Goal: Task Accomplishment & Management: Use online tool/utility

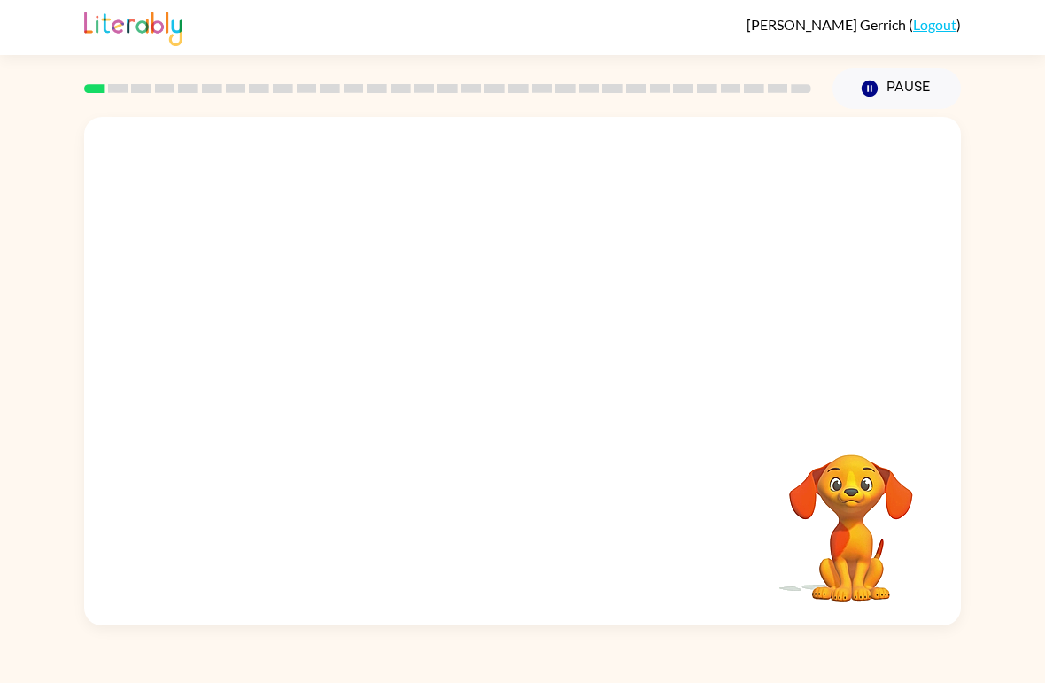
click at [884, 107] on button "Pause Pause" at bounding box center [896, 88] width 128 height 41
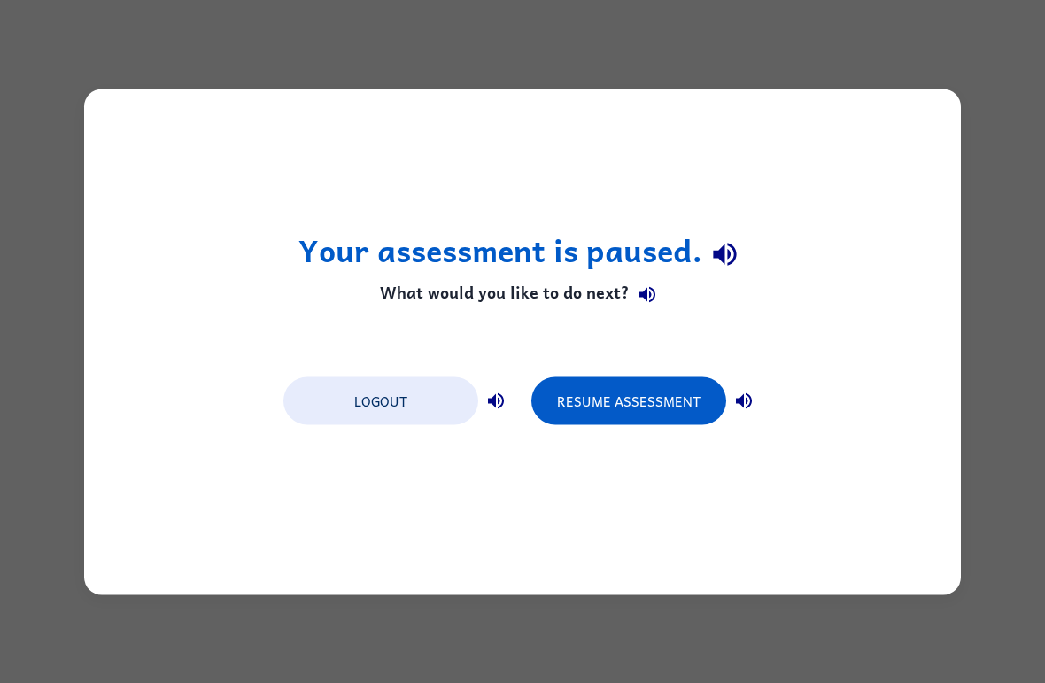
click at [420, 389] on button "Logout" at bounding box center [380, 400] width 195 height 48
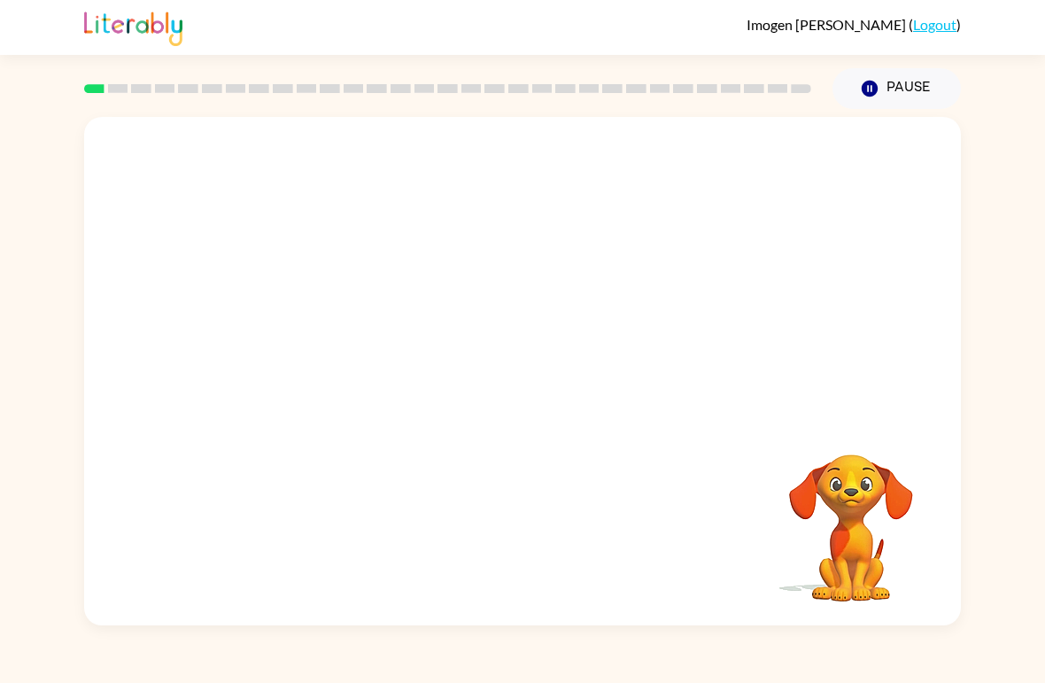
click at [468, 282] on video "Your browser must support playing .mp4 files to use Literably. Please try using…" at bounding box center [522, 267] width 877 height 300
click at [574, 329] on video "Your browser must support playing .mp4 files to use Literably. Please try using…" at bounding box center [522, 267] width 877 height 300
click at [542, 356] on button "button" at bounding box center [522, 380] width 113 height 65
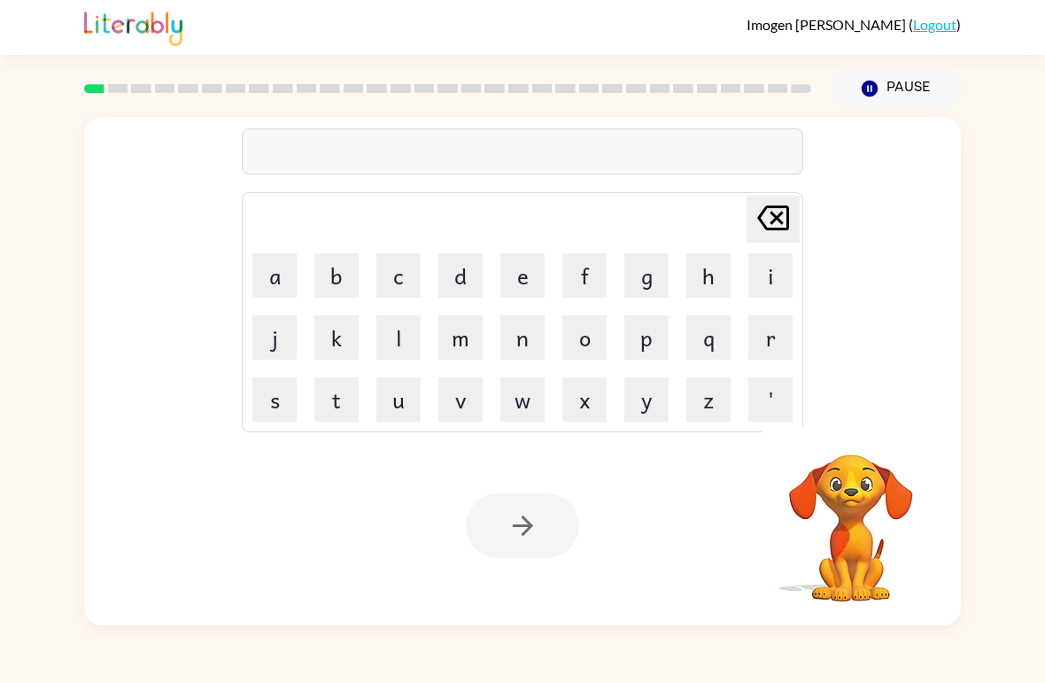
click at [337, 266] on button "b" at bounding box center [336, 275] width 44 height 44
click at [587, 331] on button "o" at bounding box center [584, 337] width 44 height 44
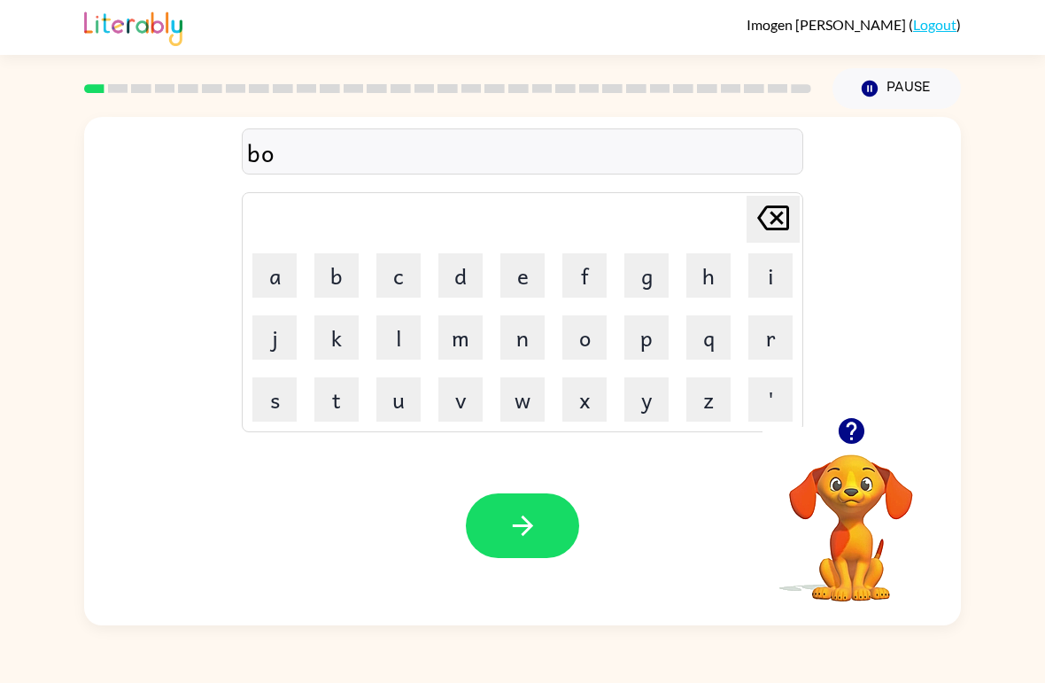
click at [762, 334] on button "r" at bounding box center [770, 337] width 44 height 44
click at [459, 253] on button "d" at bounding box center [460, 275] width 44 height 44
click at [526, 270] on button "e" at bounding box center [522, 275] width 44 height 44
click at [772, 336] on button "r" at bounding box center [770, 337] width 44 height 44
click at [545, 495] on button "button" at bounding box center [522, 525] width 113 height 65
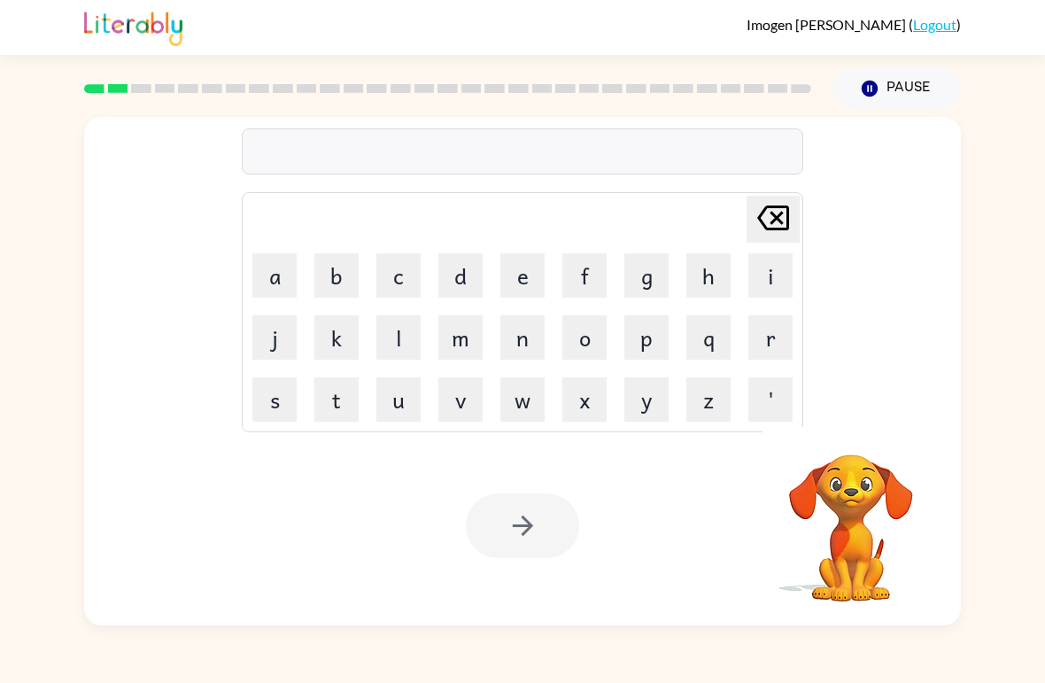
click at [391, 264] on button "c" at bounding box center [398, 275] width 44 height 44
click at [586, 341] on button "o" at bounding box center [584, 337] width 44 height 44
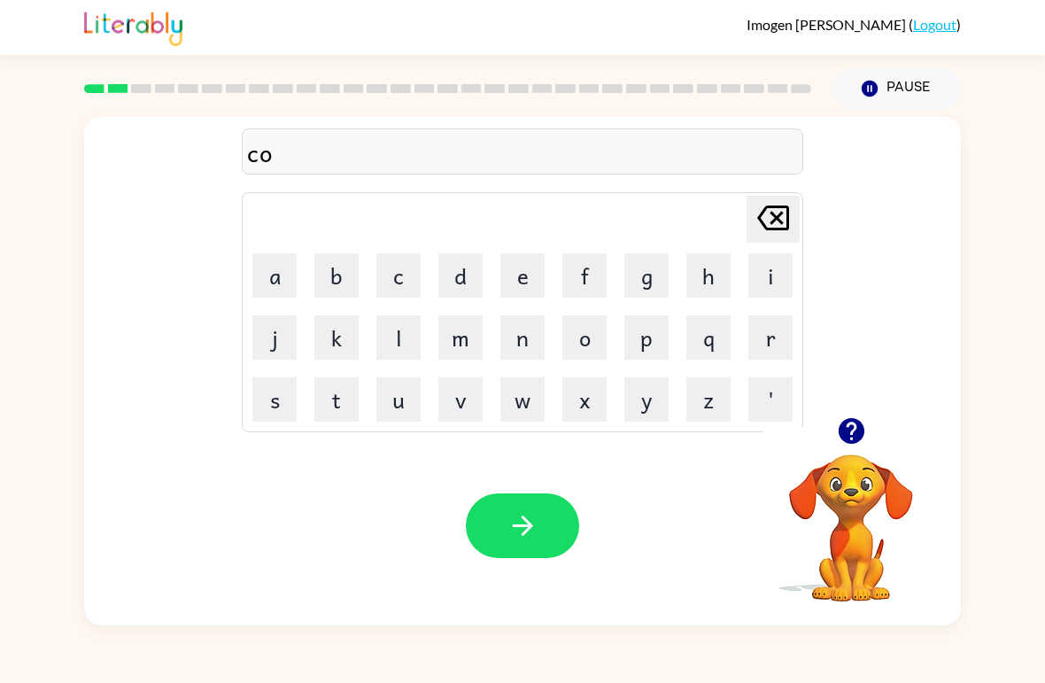
click at [400, 403] on button "u" at bounding box center [398, 399] width 44 height 44
click at [520, 331] on button "n" at bounding box center [522, 337] width 44 height 44
click at [341, 397] on button "t" at bounding box center [336, 399] width 44 height 44
click at [531, 515] on icon "button" at bounding box center [522, 525] width 31 height 31
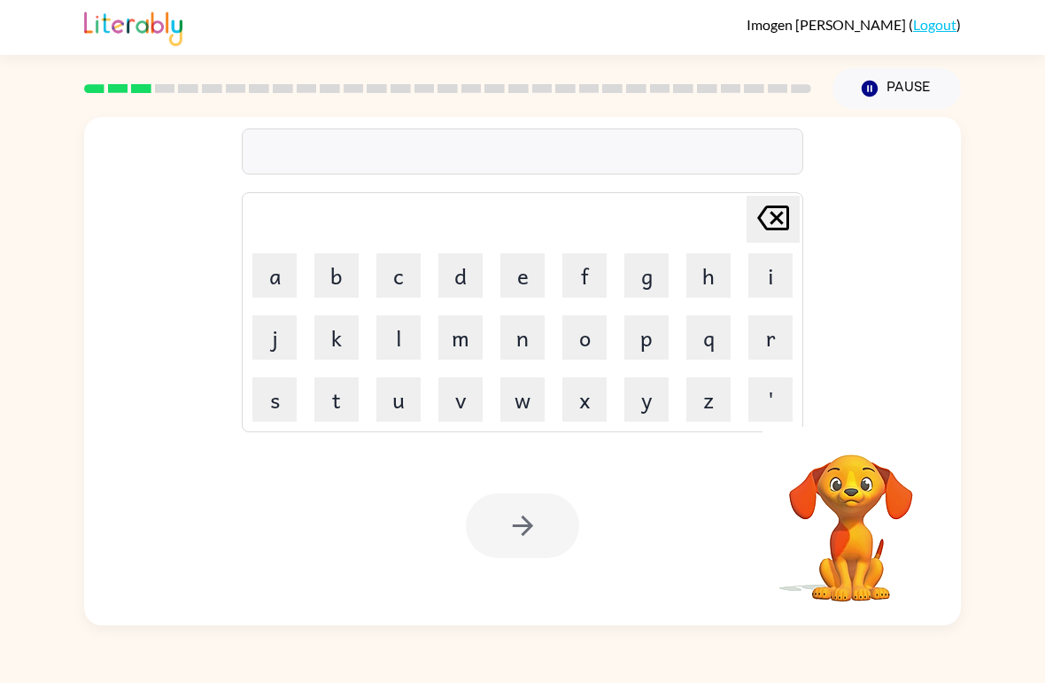
click at [400, 339] on button "l" at bounding box center [398, 337] width 44 height 44
click at [591, 337] on button "o" at bounding box center [584, 337] width 44 height 44
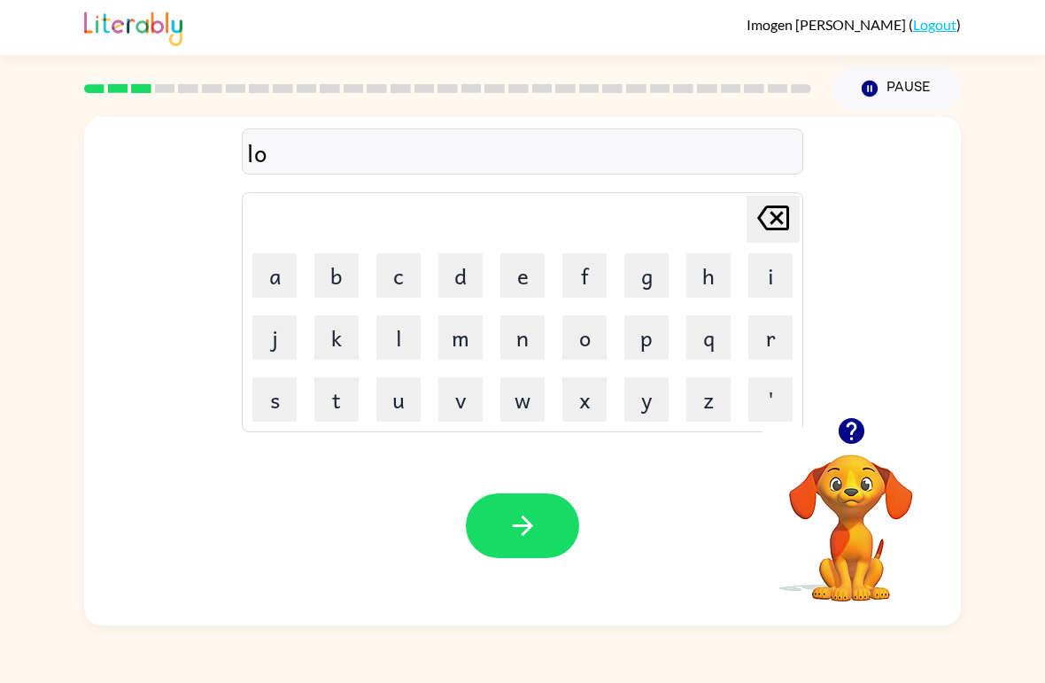
click at [401, 279] on button "c" at bounding box center [398, 275] width 44 height 44
click at [272, 271] on button "a" at bounding box center [274, 275] width 44 height 44
click at [349, 388] on button "t" at bounding box center [336, 399] width 44 height 44
click at [527, 267] on button "e" at bounding box center [522, 275] width 44 height 44
click at [532, 528] on icon "button" at bounding box center [522, 525] width 31 height 31
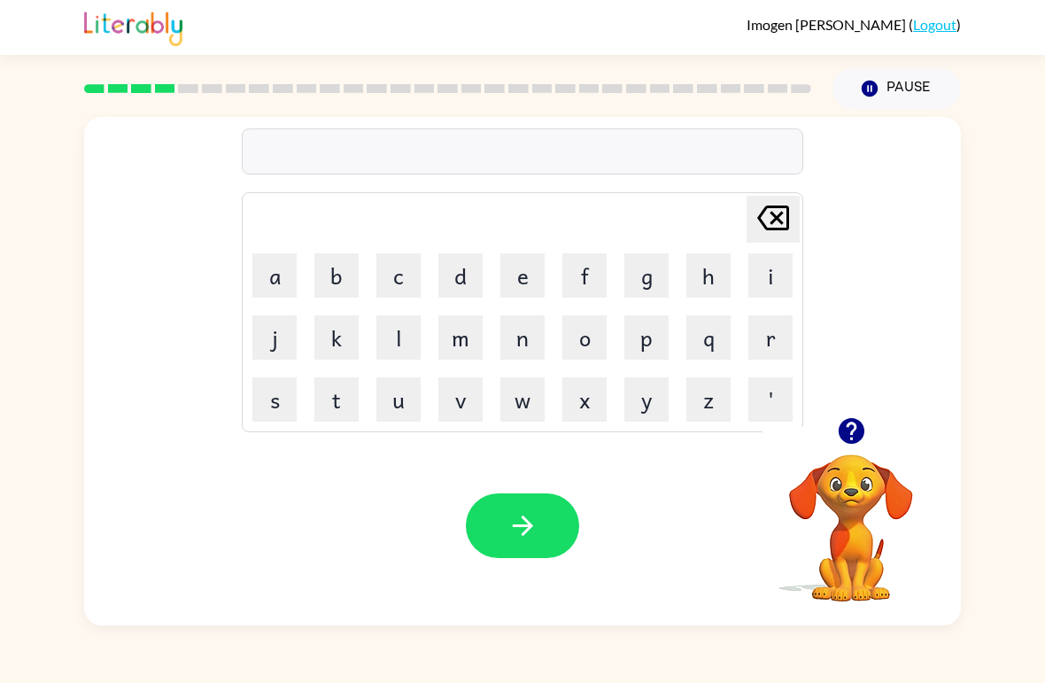
click at [338, 396] on button "t" at bounding box center [336, 399] width 44 height 44
click at [520, 387] on button "w" at bounding box center [522, 399] width 44 height 44
click at [774, 262] on button "i" at bounding box center [770, 275] width 44 height 44
click at [533, 337] on button "n" at bounding box center [522, 337] width 44 height 44
click at [526, 545] on button "button" at bounding box center [522, 525] width 113 height 65
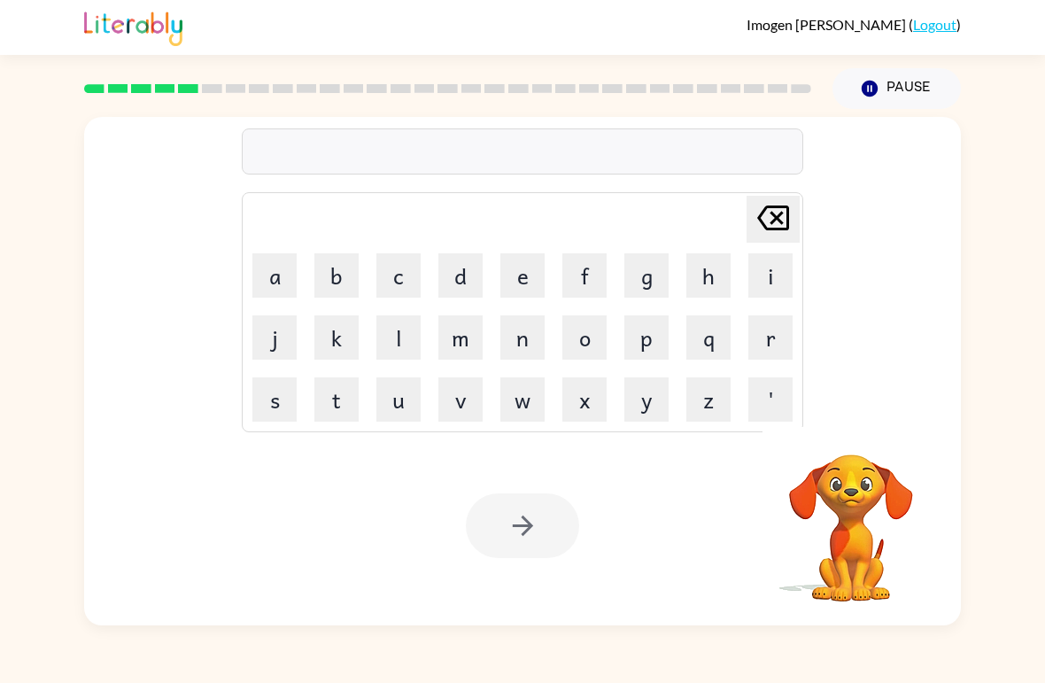
click at [501, 359] on td "n" at bounding box center [522, 337] width 60 height 60
click at [520, 341] on button "n" at bounding box center [522, 337] width 44 height 44
click at [280, 259] on button "a" at bounding box center [274, 275] width 44 height 44
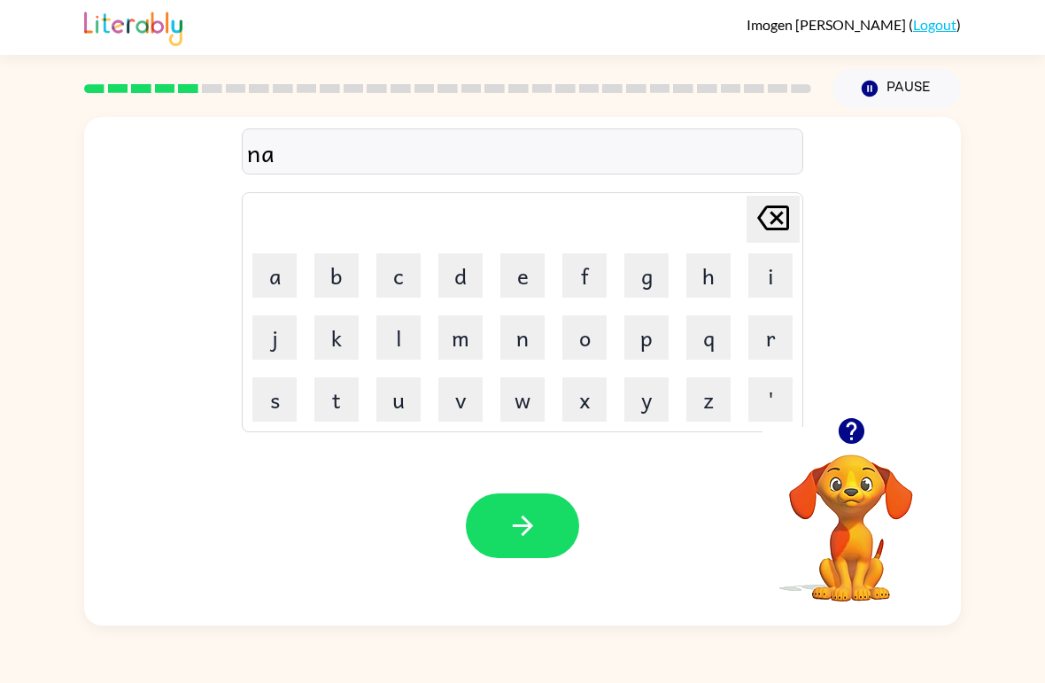
click at [862, 505] on video "Your browser must support playing .mp4 files to use Literably. Please try using…" at bounding box center [850, 515] width 177 height 177
click at [844, 426] on icon "button" at bounding box center [851, 431] width 26 height 26
click at [771, 333] on button "r" at bounding box center [770, 337] width 44 height 44
click at [280, 277] on button "a" at bounding box center [274, 275] width 44 height 44
click at [400, 336] on button "l" at bounding box center [398, 337] width 44 height 44
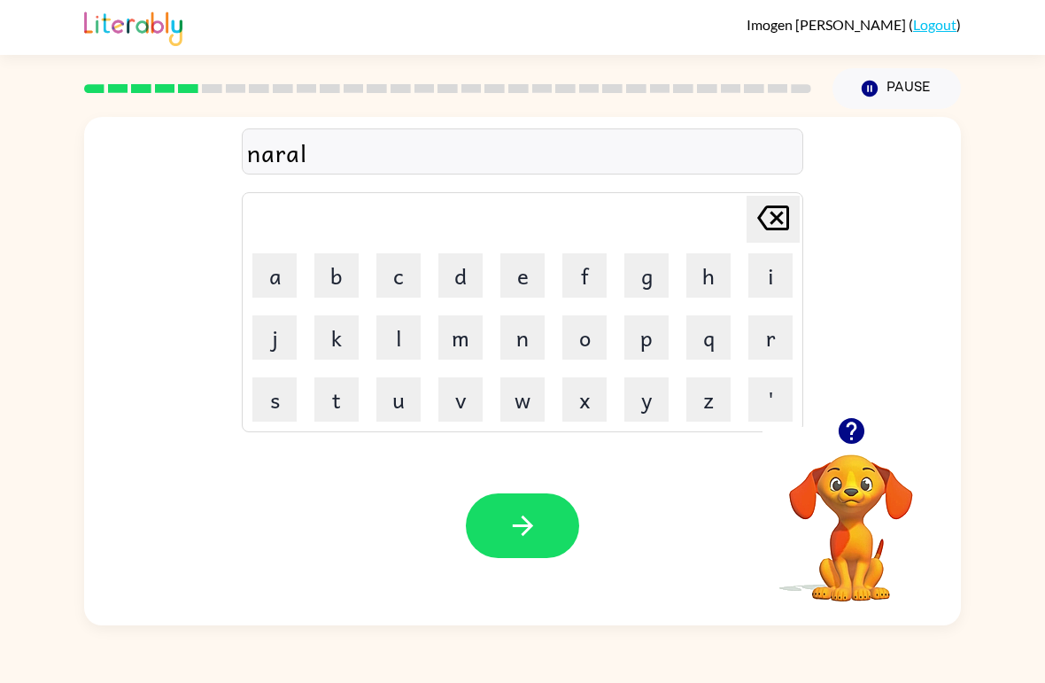
click at [646, 378] on button "y" at bounding box center [646, 399] width 44 height 44
click at [533, 508] on button "button" at bounding box center [522, 525] width 113 height 65
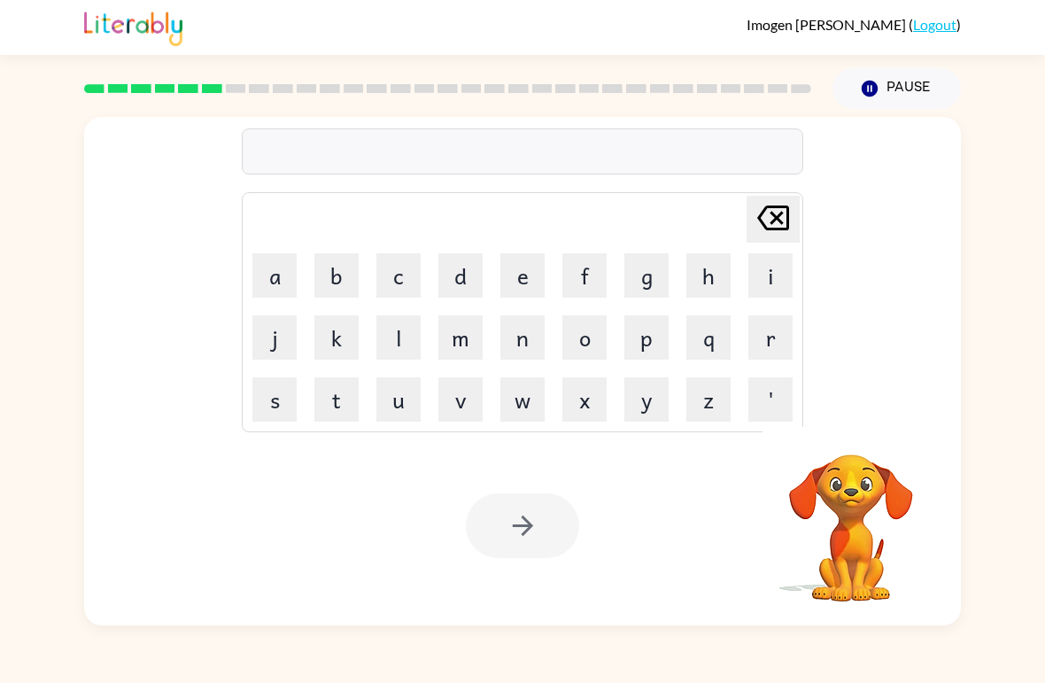
click at [336, 279] on button "b" at bounding box center [336, 275] width 44 height 44
click at [512, 283] on button "e" at bounding box center [522, 275] width 44 height 44
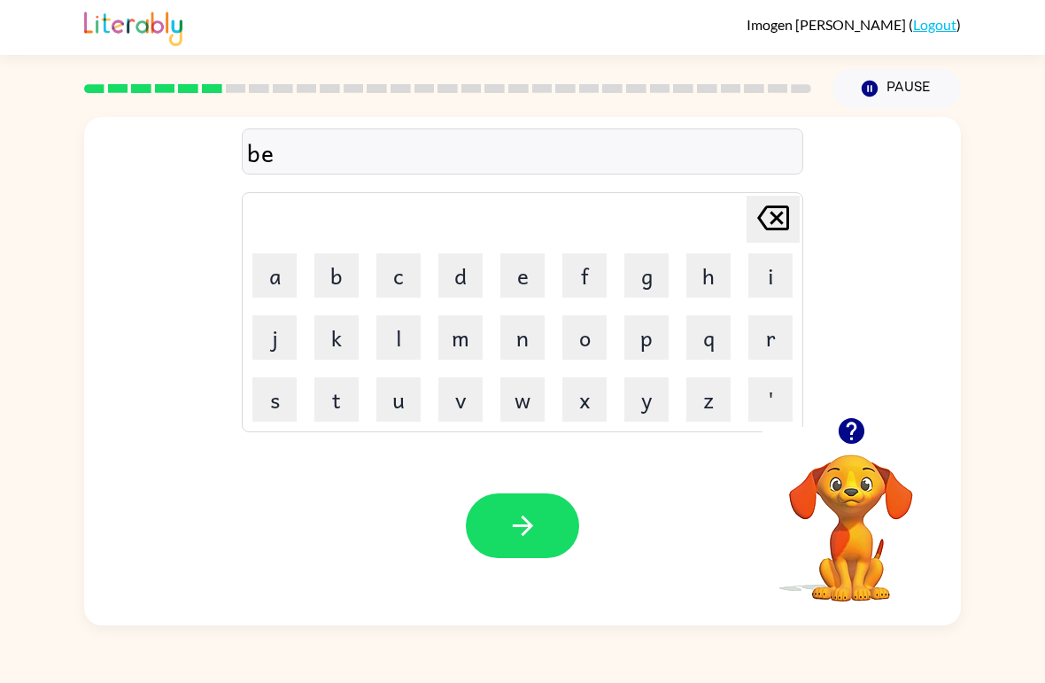
click at [707, 272] on button "h" at bounding box center [708, 275] width 44 height 44
click at [780, 271] on button "i" at bounding box center [770, 275] width 44 height 44
click at [527, 325] on button "n" at bounding box center [522, 337] width 44 height 44
click at [468, 263] on button "d" at bounding box center [460, 275] width 44 height 44
click at [537, 506] on button "button" at bounding box center [522, 525] width 113 height 65
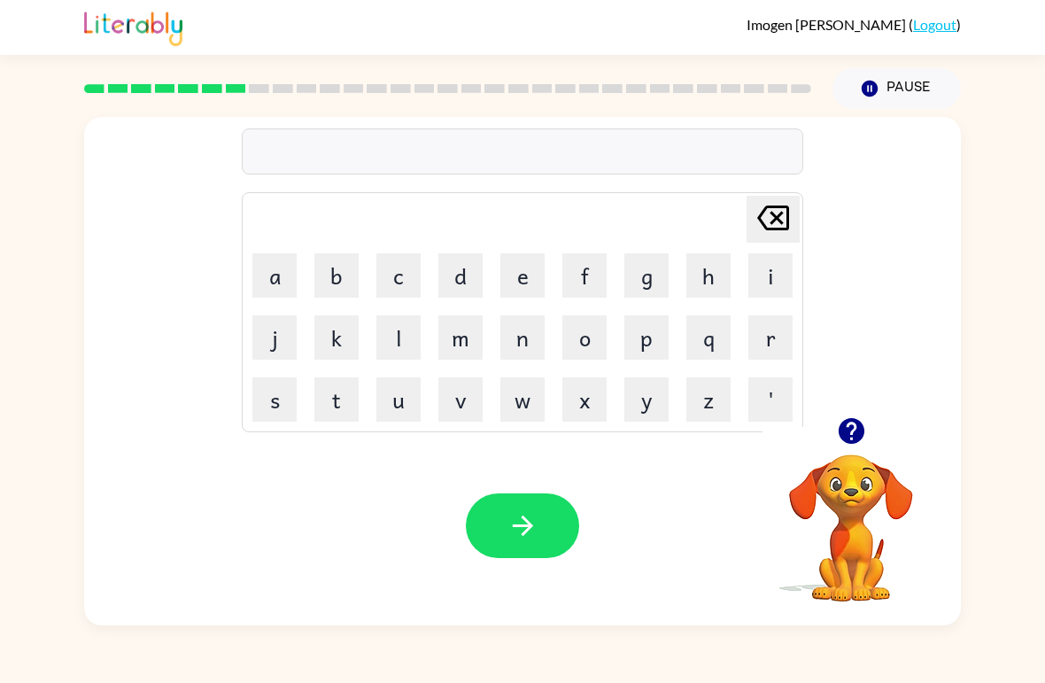
click at [868, 463] on video "Your browser must support playing .mp4 files to use Literably. Please try using…" at bounding box center [850, 515] width 177 height 177
click at [844, 452] on button "button" at bounding box center [851, 430] width 45 height 45
click at [850, 458] on video "Your browser must support playing .mp4 files to use Literably. Please try using…" at bounding box center [850, 515] width 177 height 177
click at [323, 403] on button "t" at bounding box center [336, 399] width 44 height 44
click at [755, 329] on button "r" at bounding box center [770, 337] width 44 height 44
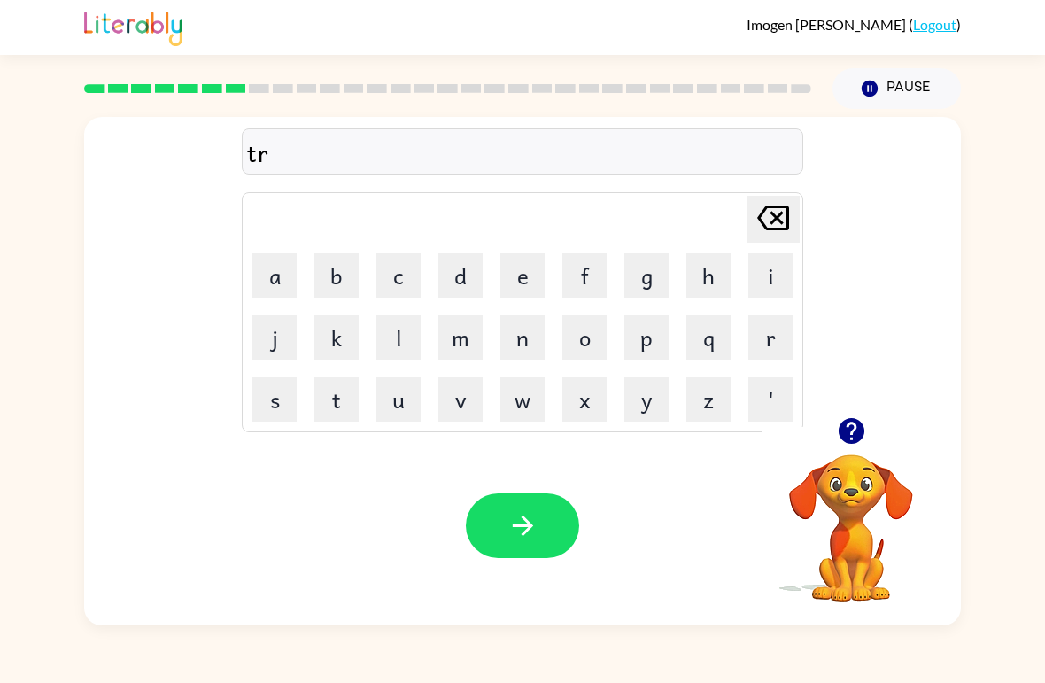
click at [769, 271] on button "i" at bounding box center [770, 275] width 44 height 44
click at [392, 261] on button "c" at bounding box center [398, 275] width 44 height 44
click at [282, 259] on button "a" at bounding box center [274, 275] width 44 height 44
click at [342, 283] on button "b" at bounding box center [336, 275] width 44 height 44
click at [509, 267] on button "e" at bounding box center [522, 275] width 44 height 44
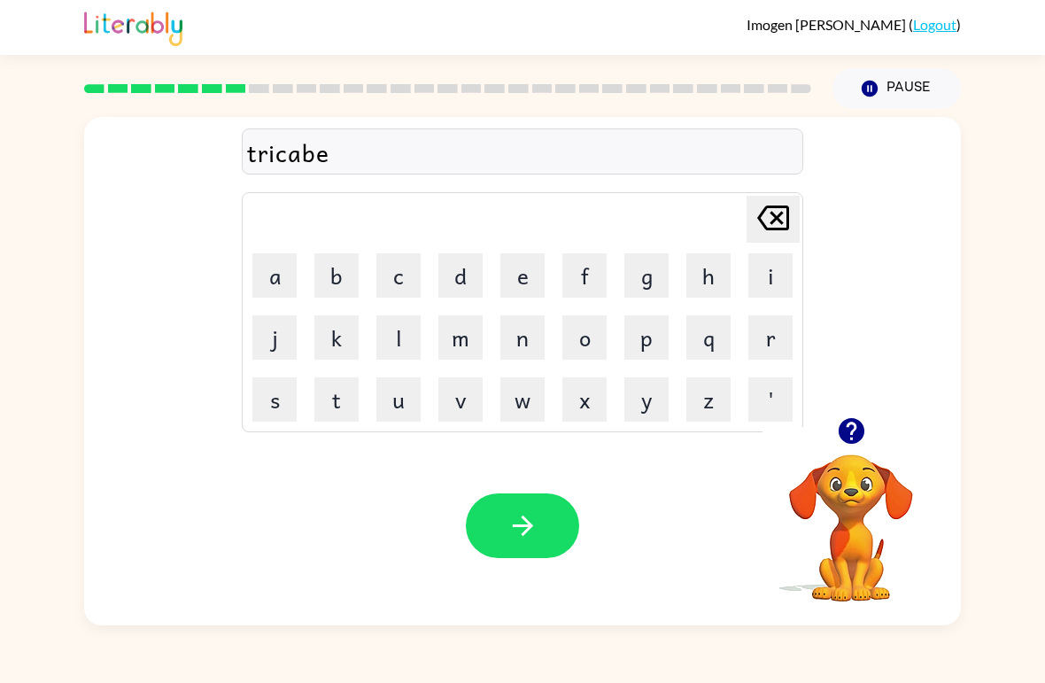
click at [398, 329] on button "l" at bounding box center [398, 337] width 44 height 44
click at [557, 556] on button "button" at bounding box center [522, 525] width 113 height 65
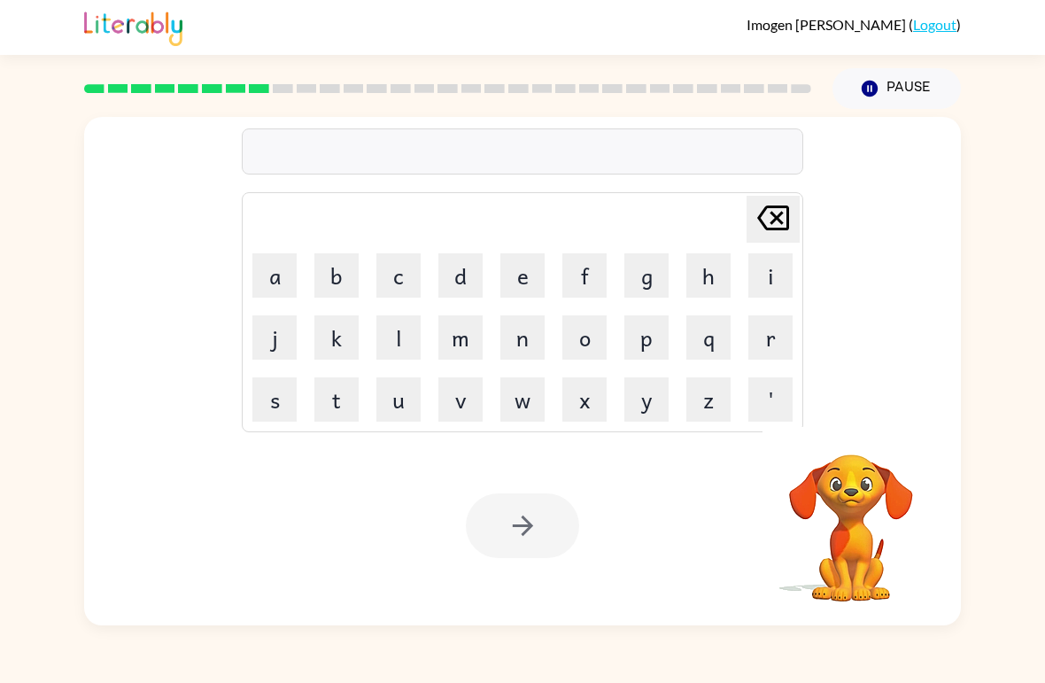
click at [465, 331] on button "m" at bounding box center [460, 337] width 44 height 44
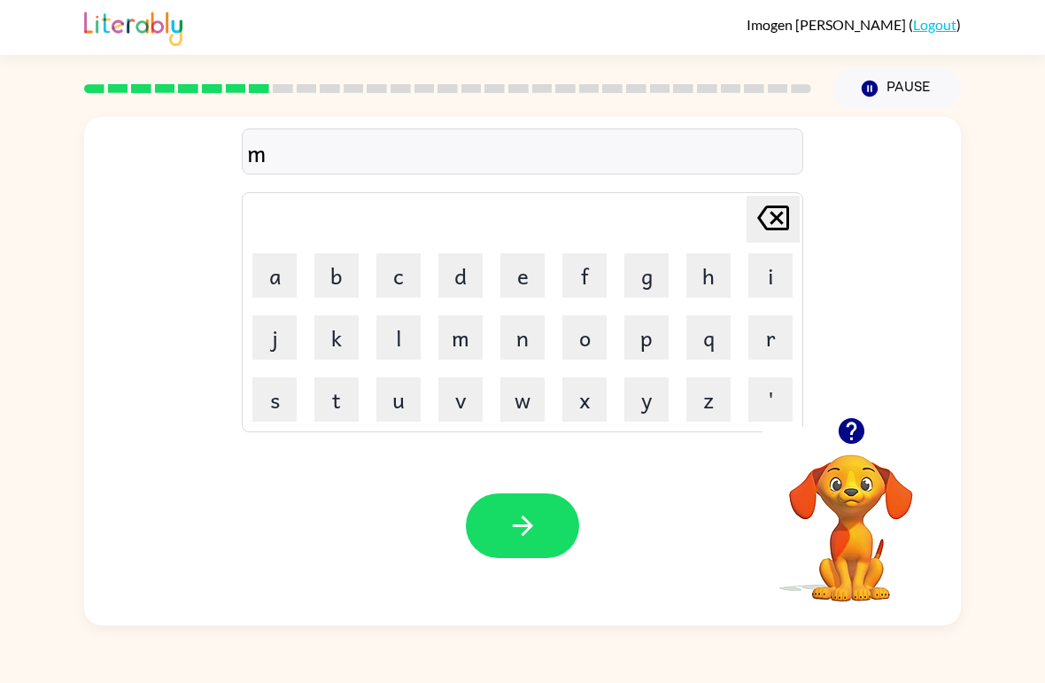
click at [526, 274] on button "e" at bounding box center [522, 275] width 44 height 44
click at [764, 335] on button "r" at bounding box center [770, 337] width 44 height 44
click at [754, 271] on button "i" at bounding box center [770, 275] width 44 height 44
click at [399, 267] on button "c" at bounding box center [398, 275] width 44 height 44
click at [525, 257] on button "e" at bounding box center [522, 275] width 44 height 44
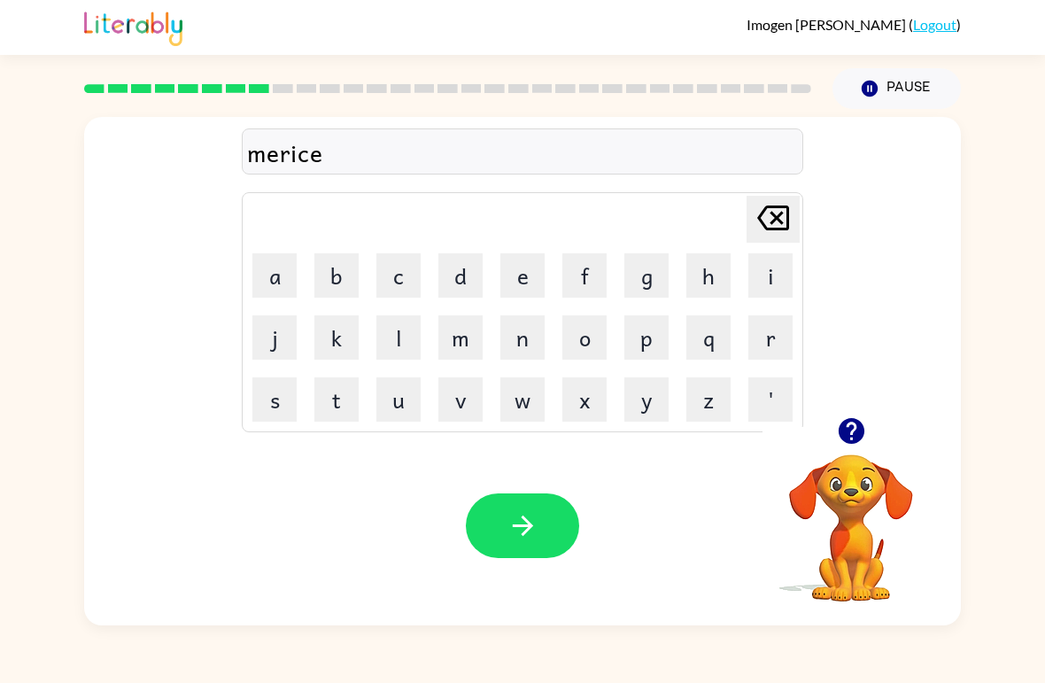
click at [398, 336] on button "l" at bounding box center [398, 337] width 44 height 44
click at [773, 220] on icon at bounding box center [773, 217] width 32 height 25
click at [760, 228] on icon "Delete Delete last character input" at bounding box center [773, 218] width 43 height 43
click at [759, 228] on icon "Delete Delete last character input" at bounding box center [773, 218] width 43 height 43
click at [333, 340] on button "k" at bounding box center [336, 337] width 44 height 44
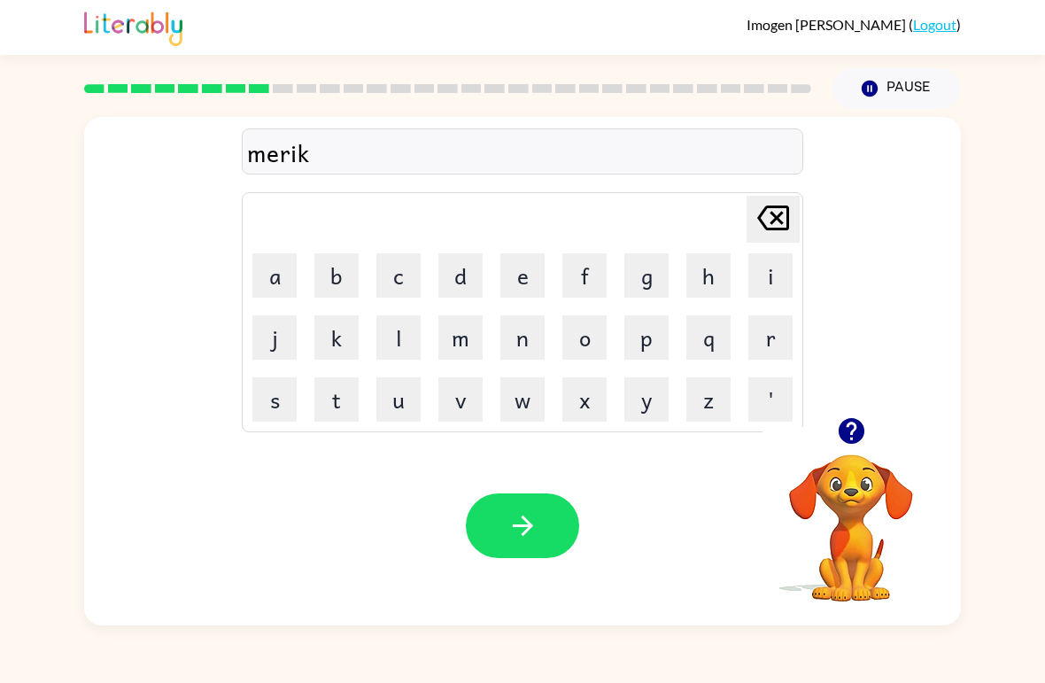
click at [404, 333] on button "l" at bounding box center [398, 337] width 44 height 44
click at [513, 276] on button "e" at bounding box center [522, 275] width 44 height 44
click at [550, 511] on button "button" at bounding box center [522, 525] width 113 height 65
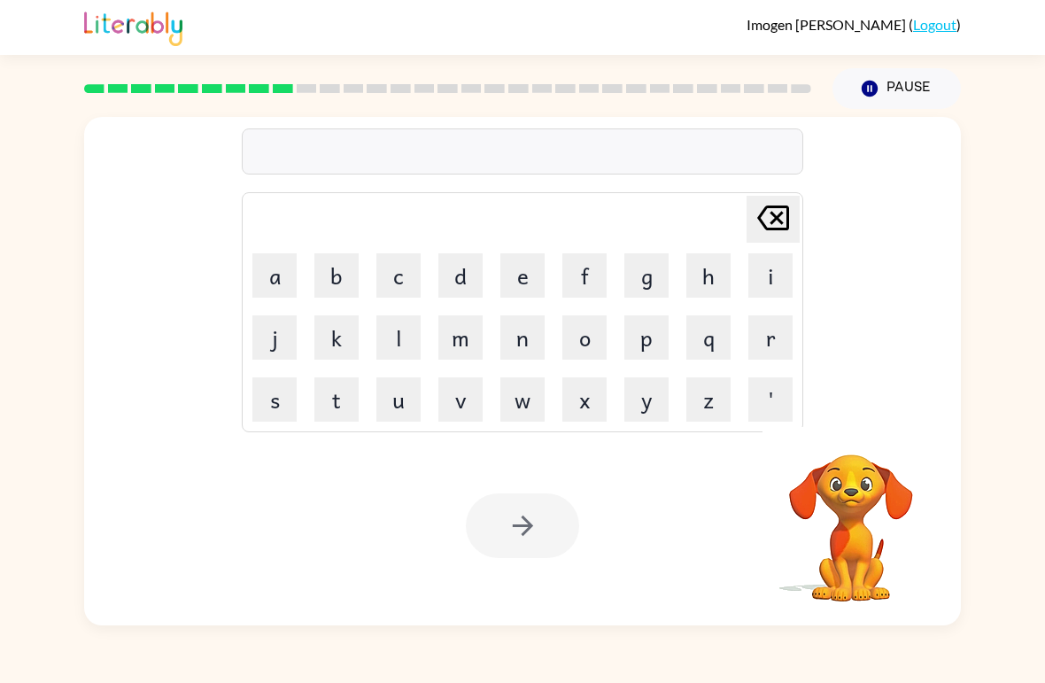
click at [528, 333] on button "n" at bounding box center [522, 337] width 44 height 44
click at [767, 277] on button "i" at bounding box center [770, 275] width 44 height 44
click at [477, 333] on button "m" at bounding box center [460, 337] width 44 height 44
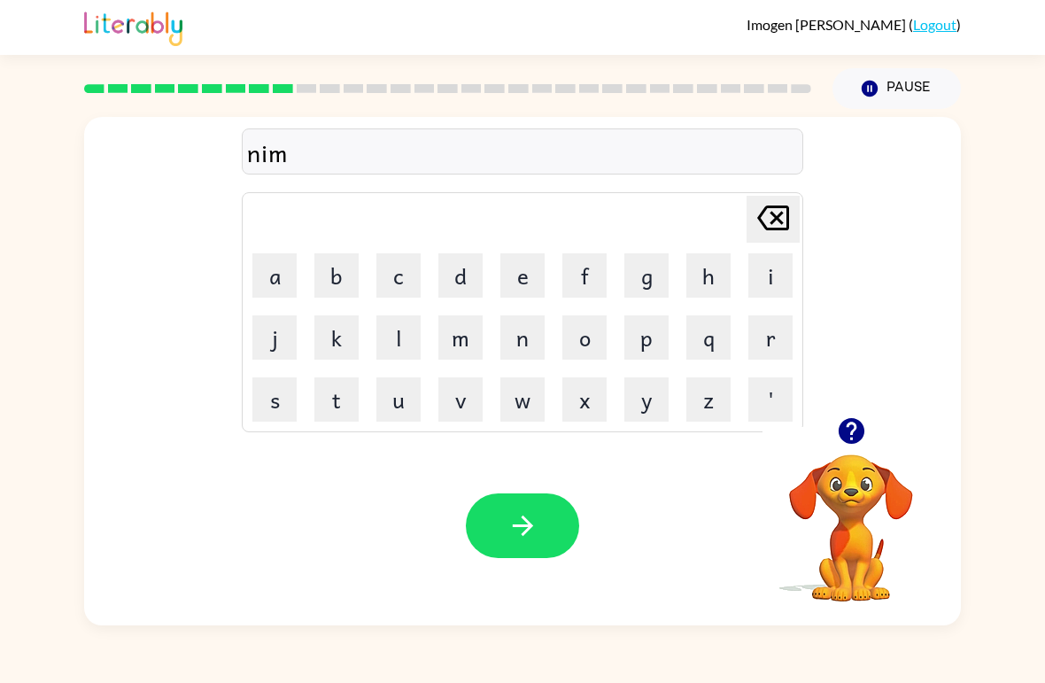
click at [344, 269] on button "b" at bounding box center [336, 275] width 44 height 44
click at [530, 271] on button "e" at bounding box center [522, 275] width 44 height 44
click at [387, 338] on button "l" at bounding box center [398, 337] width 44 height 44
click at [797, 214] on button "Delete Delete last character input" at bounding box center [772, 219] width 53 height 47
click at [762, 224] on icon at bounding box center [773, 217] width 32 height 25
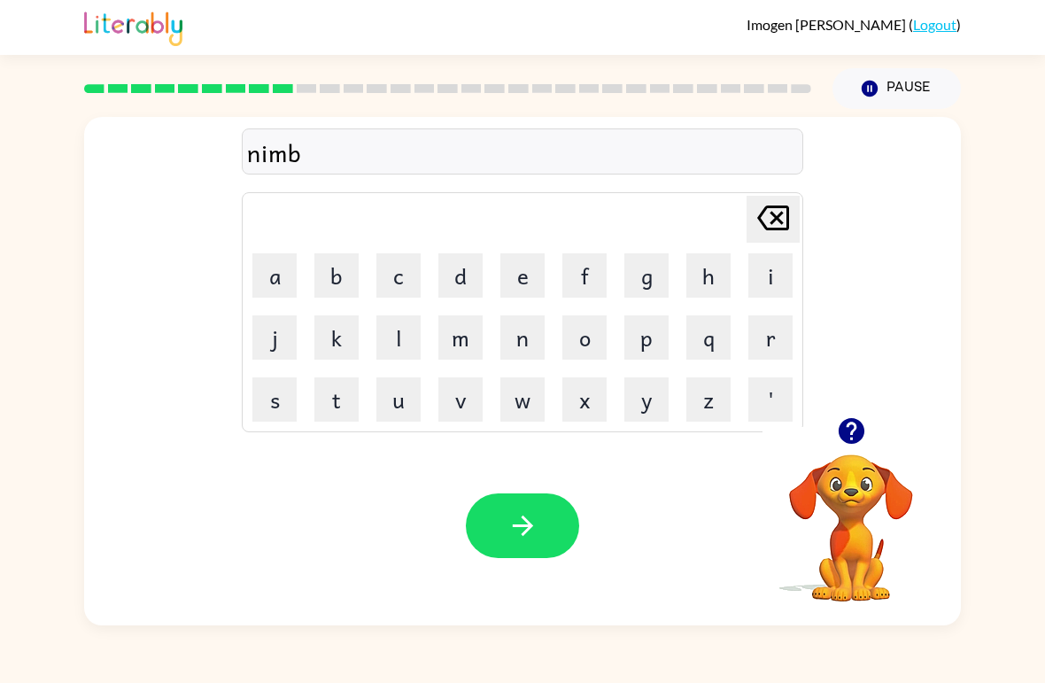
click at [398, 340] on button "l" at bounding box center [398, 337] width 44 height 44
click at [529, 267] on button "e" at bounding box center [522, 275] width 44 height 44
click at [554, 495] on button "button" at bounding box center [522, 525] width 113 height 65
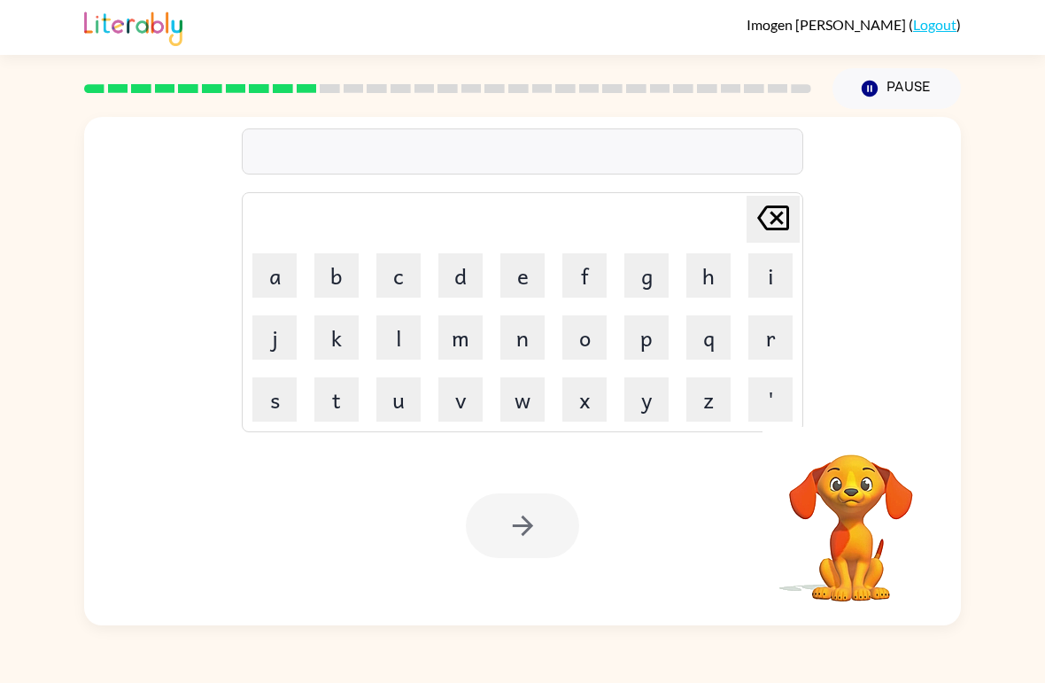
click at [402, 394] on button "u" at bounding box center [398, 399] width 44 height 44
click at [524, 336] on button "n" at bounding box center [522, 337] width 44 height 44
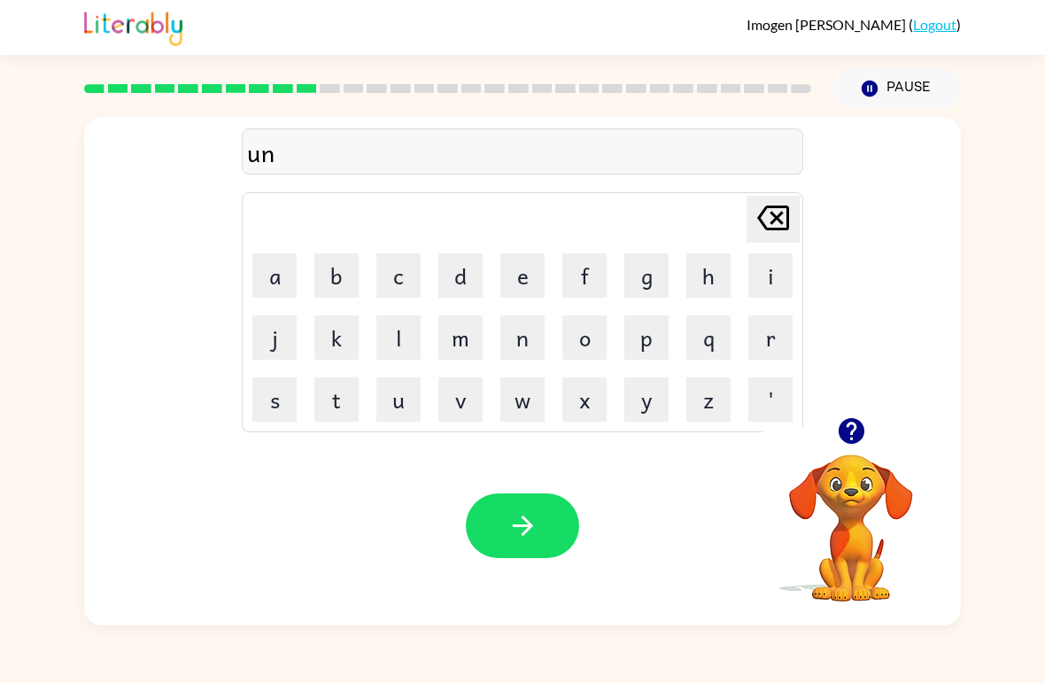
click at [590, 265] on button "f" at bounding box center [584, 275] width 44 height 44
click at [592, 335] on button "o" at bounding box center [584, 337] width 44 height 44
click at [399, 340] on button "l" at bounding box center [398, 337] width 44 height 44
click at [471, 279] on button "d" at bounding box center [460, 275] width 44 height 44
click at [507, 538] on icon "button" at bounding box center [522, 525] width 31 height 31
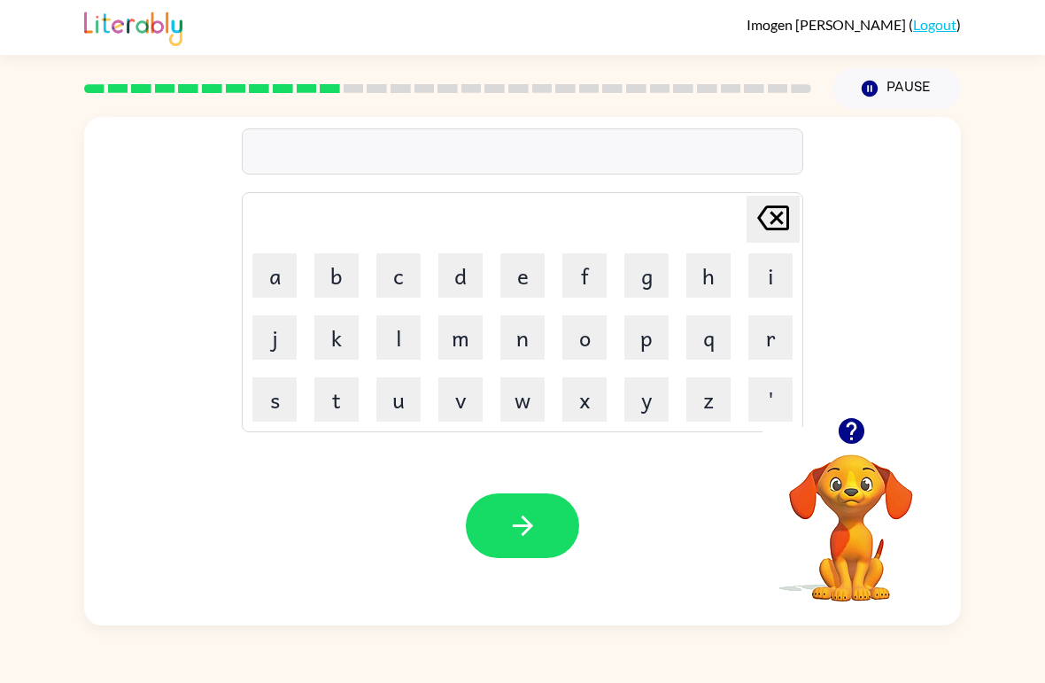
click at [475, 396] on button "v" at bounding box center [460, 399] width 44 height 44
click at [582, 318] on button "o" at bounding box center [584, 337] width 44 height 44
click at [332, 382] on button "t" at bounding box center [336, 399] width 44 height 44
click at [518, 269] on button "e" at bounding box center [522, 275] width 44 height 44
click at [515, 534] on icon "button" at bounding box center [522, 525] width 31 height 31
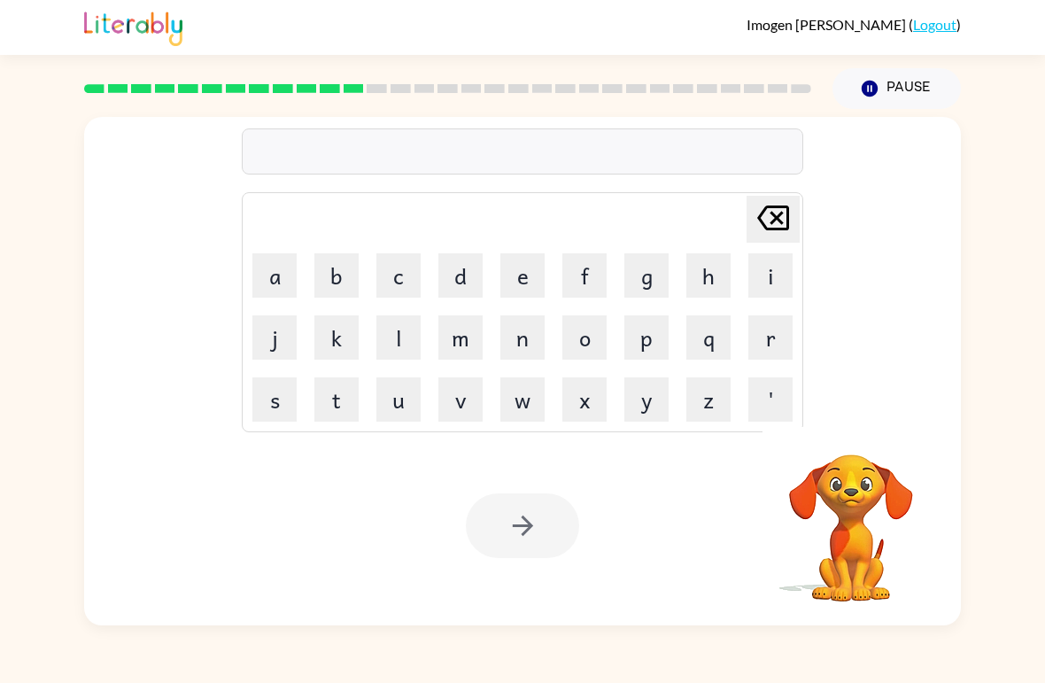
click at [348, 262] on button "b" at bounding box center [336, 275] width 44 height 44
click at [529, 274] on button "e" at bounding box center [522, 275] width 44 height 44
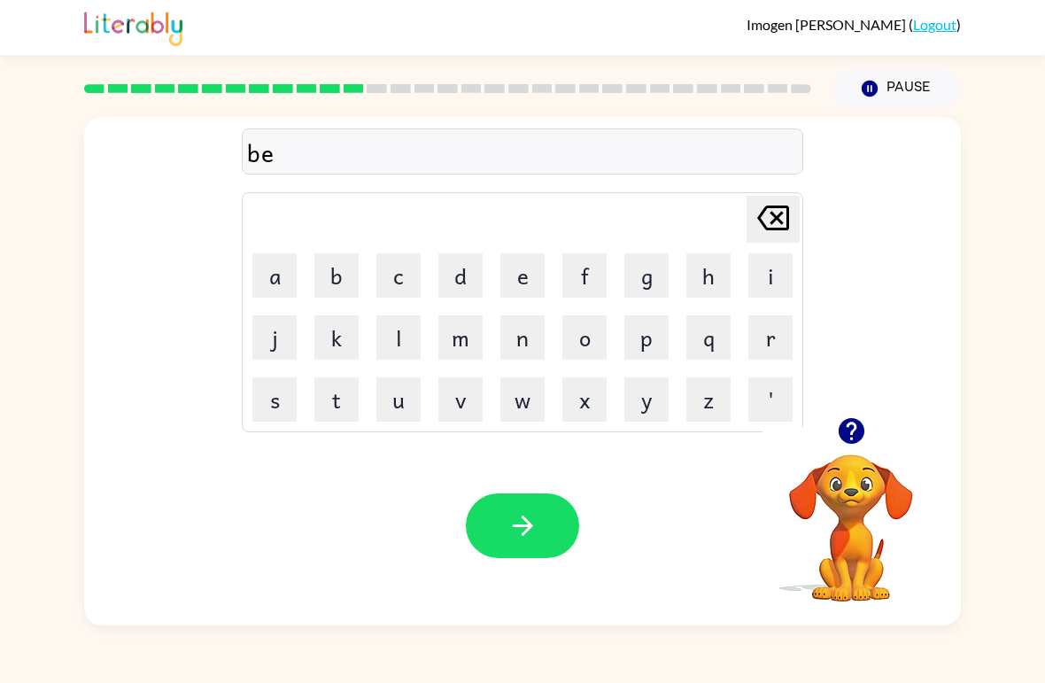
click at [452, 274] on button "d" at bounding box center [460, 275] width 44 height 44
click at [334, 407] on button "t" at bounding box center [336, 399] width 44 height 44
click at [771, 269] on button "i" at bounding box center [770, 275] width 44 height 44
click at [464, 322] on button "m" at bounding box center [460, 337] width 44 height 44
click at [529, 250] on td "e" at bounding box center [522, 275] width 60 height 60
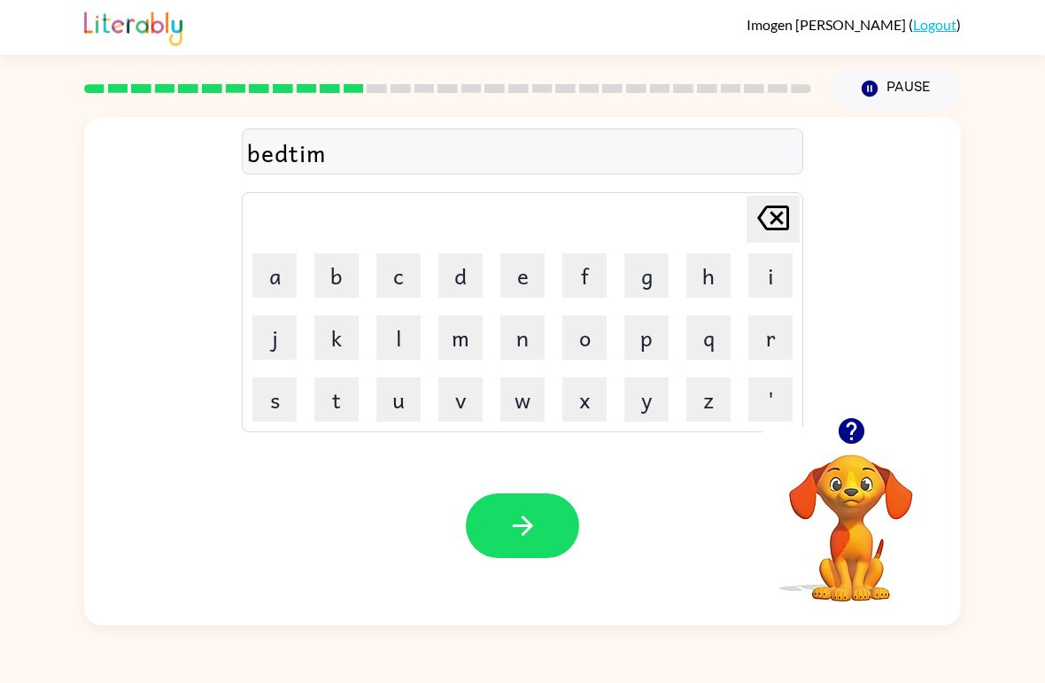
click at [531, 518] on icon "button" at bounding box center [522, 525] width 31 height 31
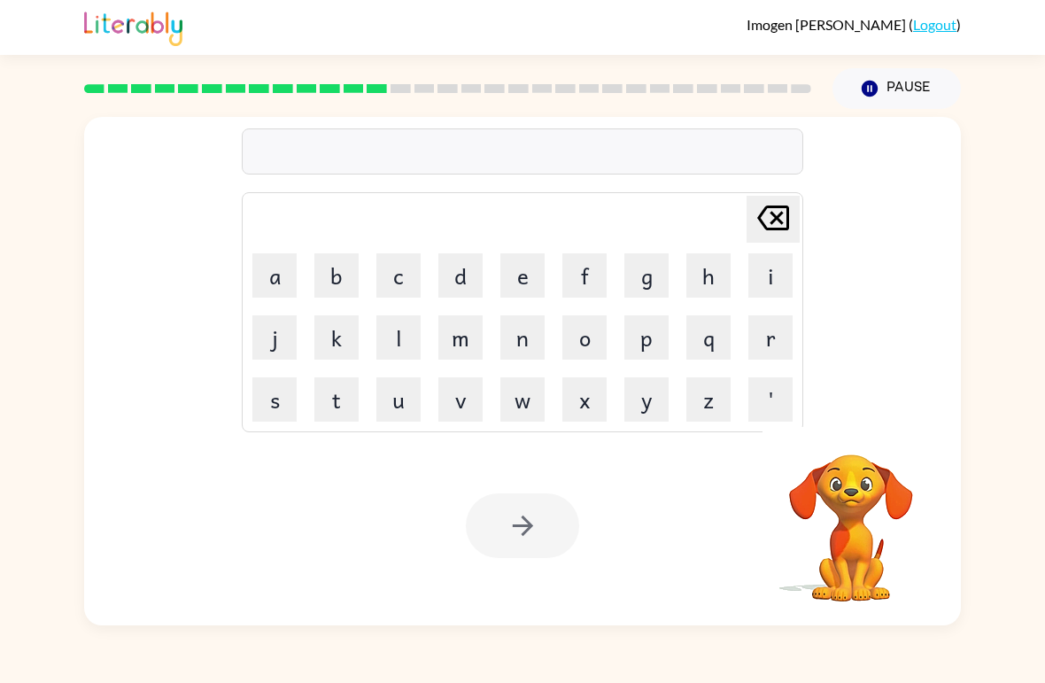
click at [583, 267] on button "f" at bounding box center [584, 275] width 44 height 44
click at [762, 272] on button "i" at bounding box center [770, 275] width 44 height 44
click at [331, 389] on button "t" at bounding box center [336, 399] width 44 height 44
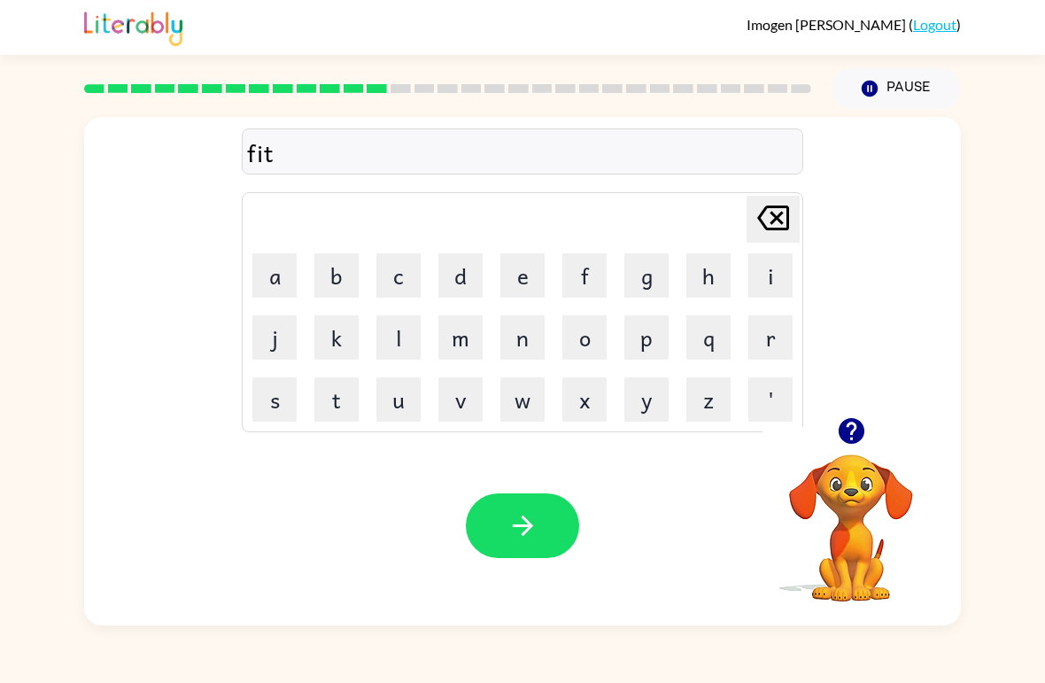
click at [522, 340] on button "n" at bounding box center [522, 337] width 44 height 44
click at [518, 275] on button "e" at bounding box center [522, 275] width 44 height 44
click at [270, 387] on button "s" at bounding box center [274, 399] width 44 height 44
click at [282, 388] on button "s" at bounding box center [274, 399] width 44 height 44
click at [543, 530] on button "button" at bounding box center [522, 525] width 113 height 65
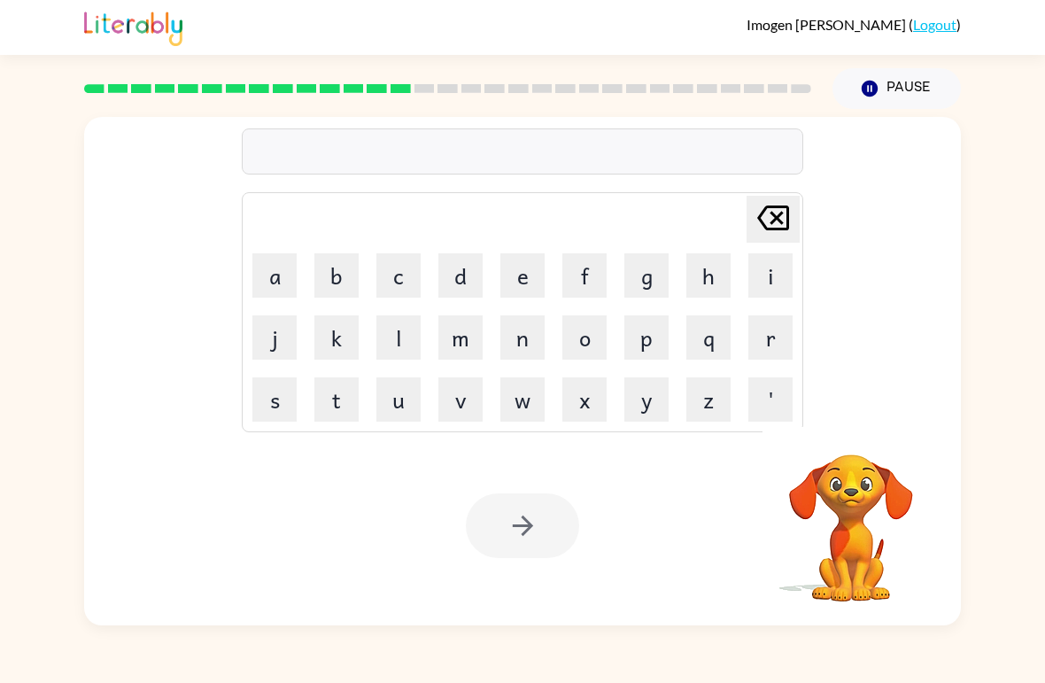
click at [450, 269] on button "d" at bounding box center [460, 275] width 44 height 44
click at [401, 336] on button "l" at bounding box center [398, 337] width 44 height 44
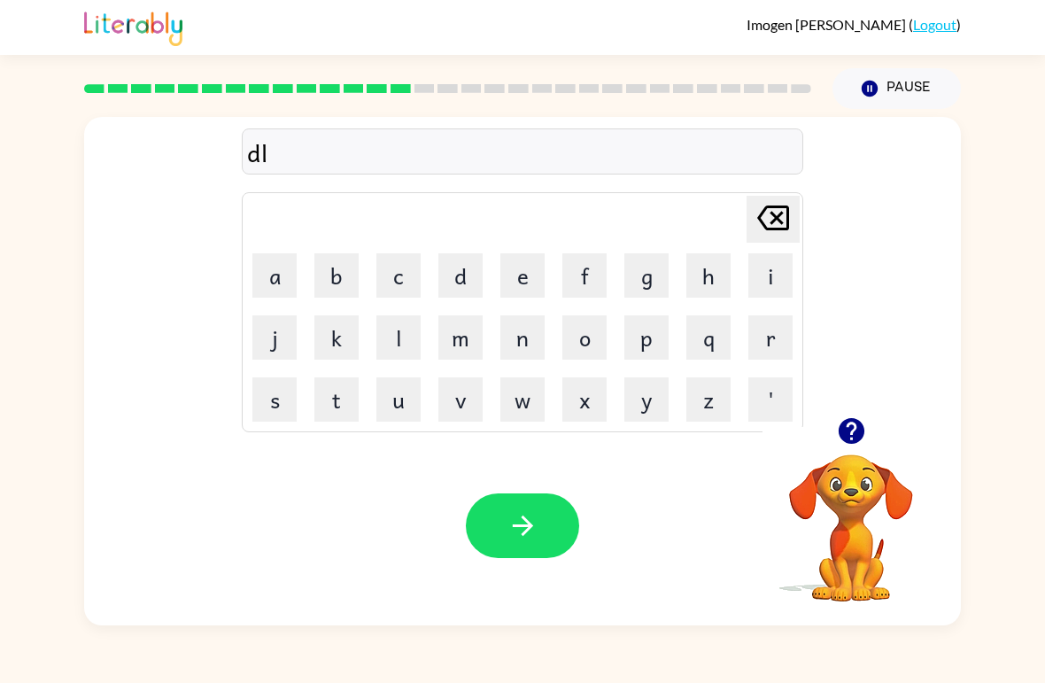
click at [278, 267] on button "a" at bounding box center [274, 275] width 44 height 44
click at [646, 398] on button "y" at bounding box center [646, 399] width 44 height 44
click at [501, 538] on button "button" at bounding box center [522, 525] width 113 height 65
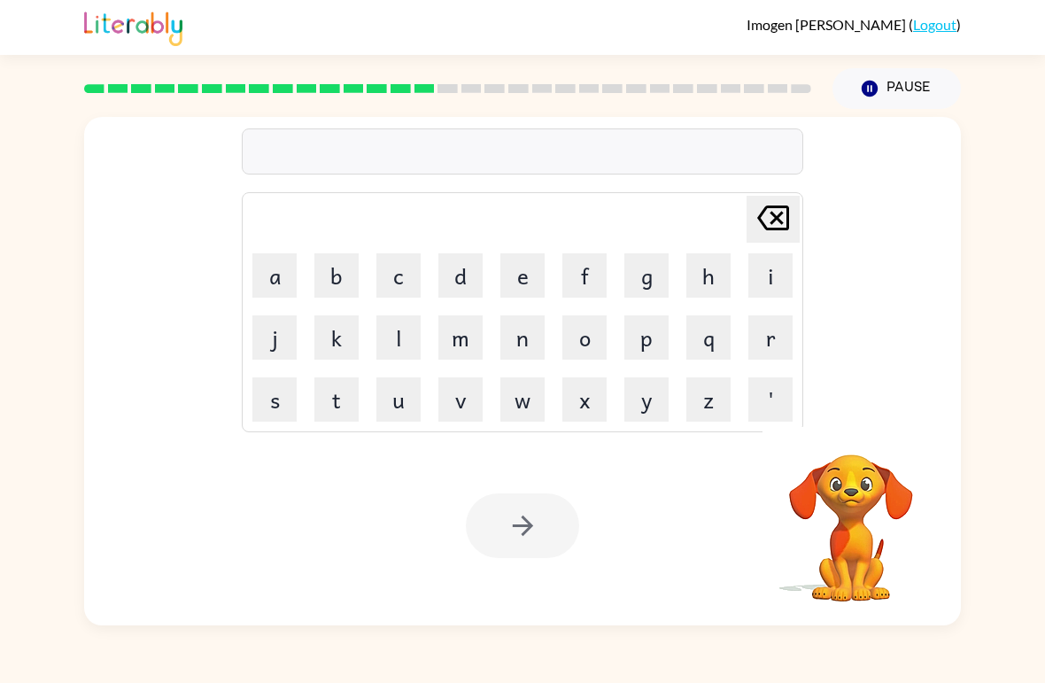
click at [339, 389] on button "t" at bounding box center [336, 399] width 44 height 44
click at [529, 267] on button "e" at bounding box center [522, 275] width 44 height 44
click at [784, 340] on button "r" at bounding box center [770, 337] width 44 height 44
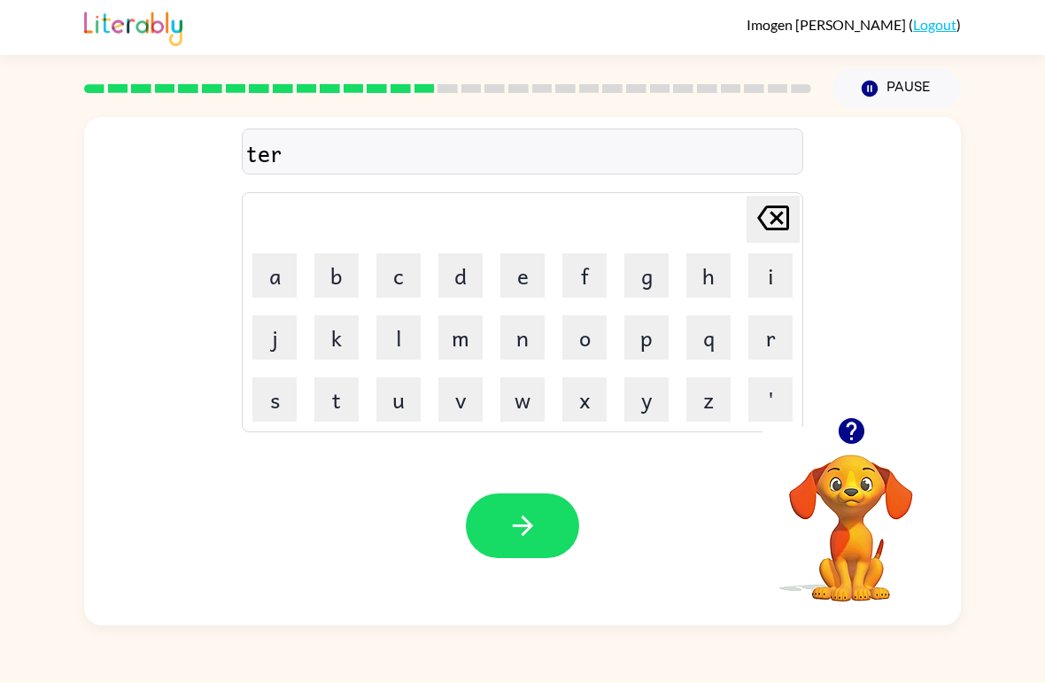
click at [456, 346] on button "m" at bounding box center [460, 337] width 44 height 44
click at [527, 513] on icon "button" at bounding box center [522, 525] width 31 height 31
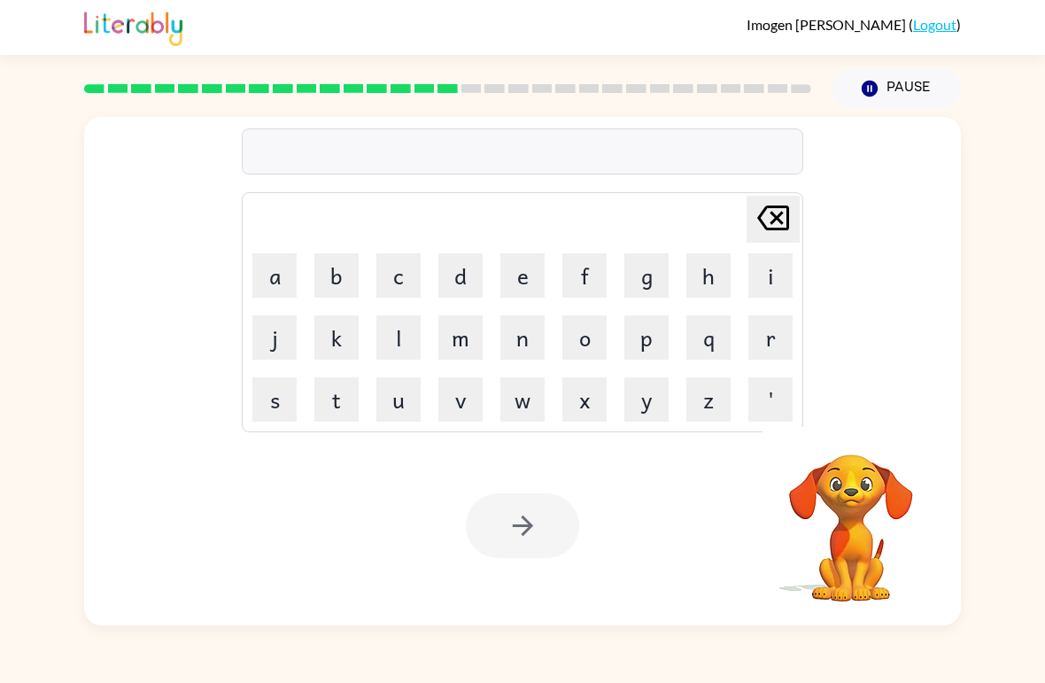
click at [278, 389] on button "s" at bounding box center [274, 399] width 44 height 44
click at [529, 268] on button "e" at bounding box center [522, 275] width 44 height 44
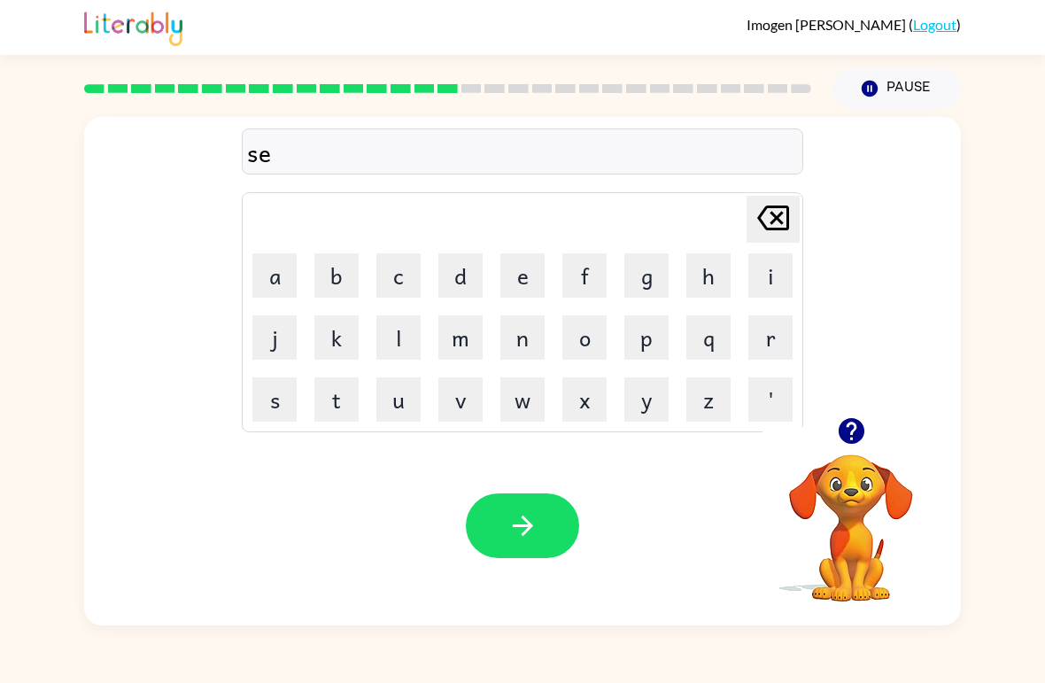
click at [339, 398] on button "t" at bounding box center [336, 399] width 44 height 44
click at [534, 517] on icon "button" at bounding box center [522, 525] width 31 height 31
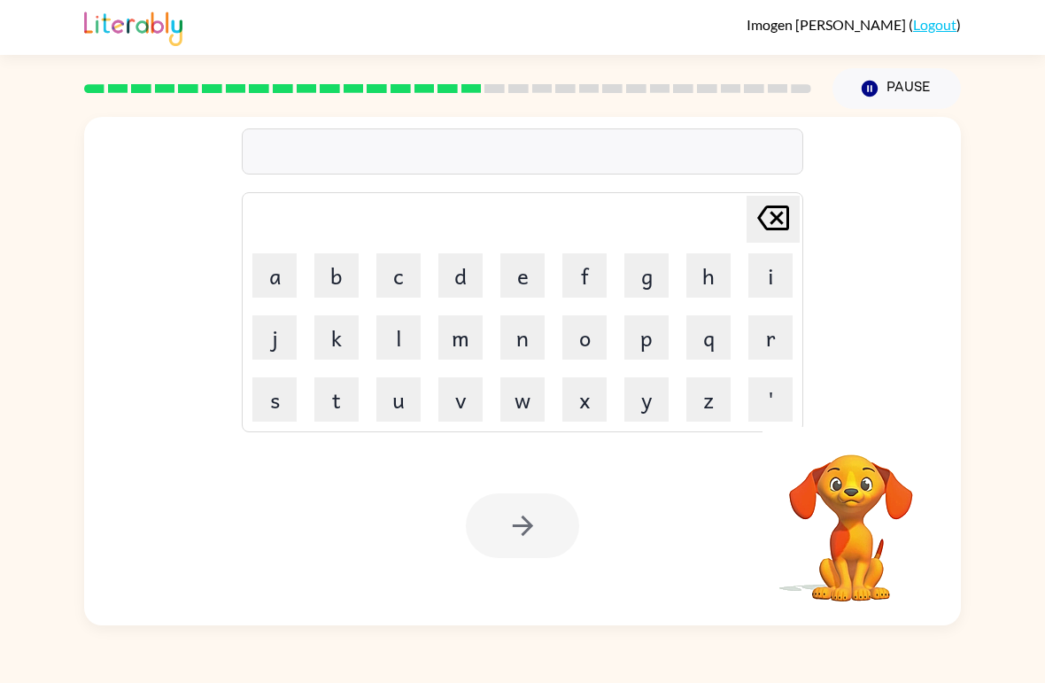
click at [333, 278] on button "b" at bounding box center [336, 275] width 44 height 44
click at [767, 335] on button "r" at bounding box center [770, 337] width 44 height 44
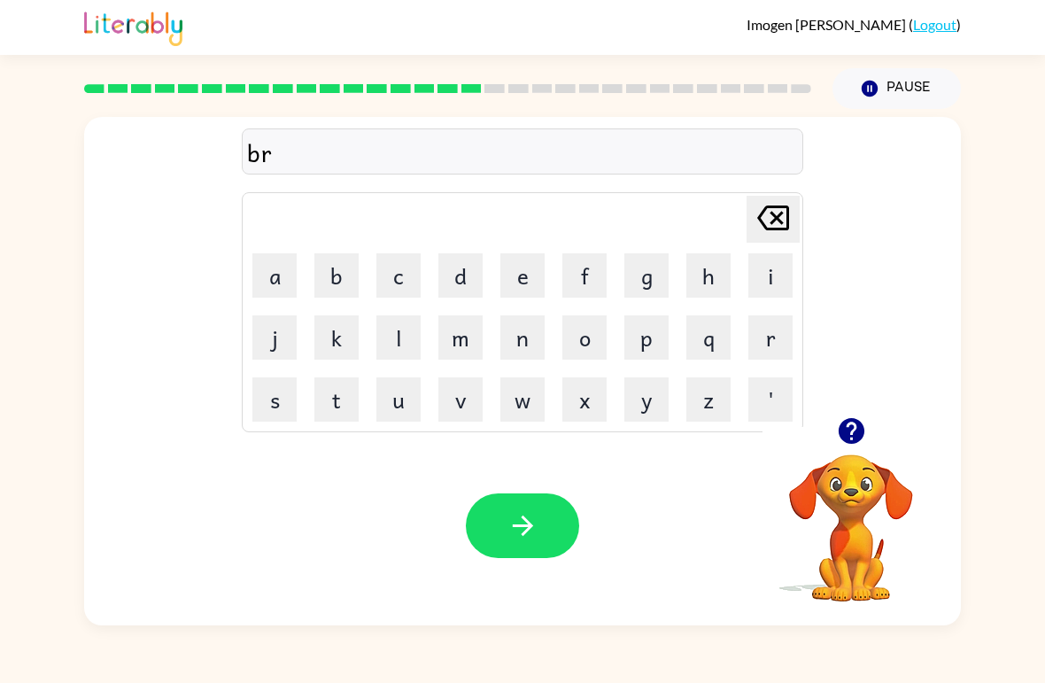
click at [777, 259] on button "i" at bounding box center [770, 275] width 44 height 44
click at [475, 328] on button "m" at bounding box center [460, 337] width 44 height 44
click at [769, 273] on button "i" at bounding box center [770, 275] width 44 height 44
click at [524, 329] on button "n" at bounding box center [522, 337] width 44 height 44
click at [652, 273] on button "g" at bounding box center [646, 275] width 44 height 44
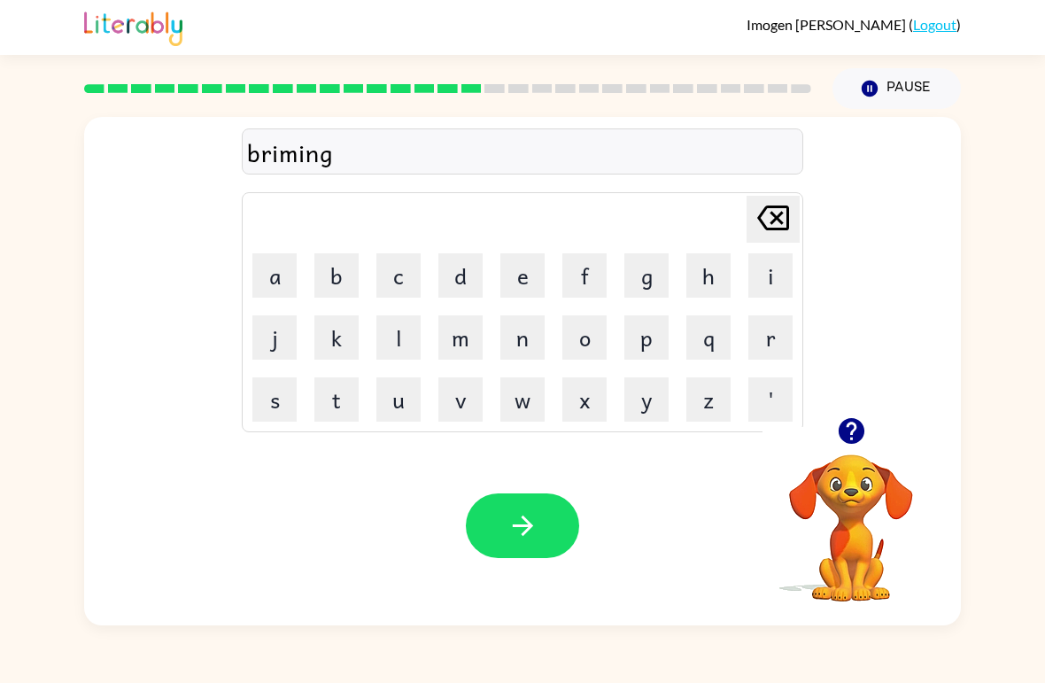
click at [511, 522] on icon "button" at bounding box center [522, 525] width 31 height 31
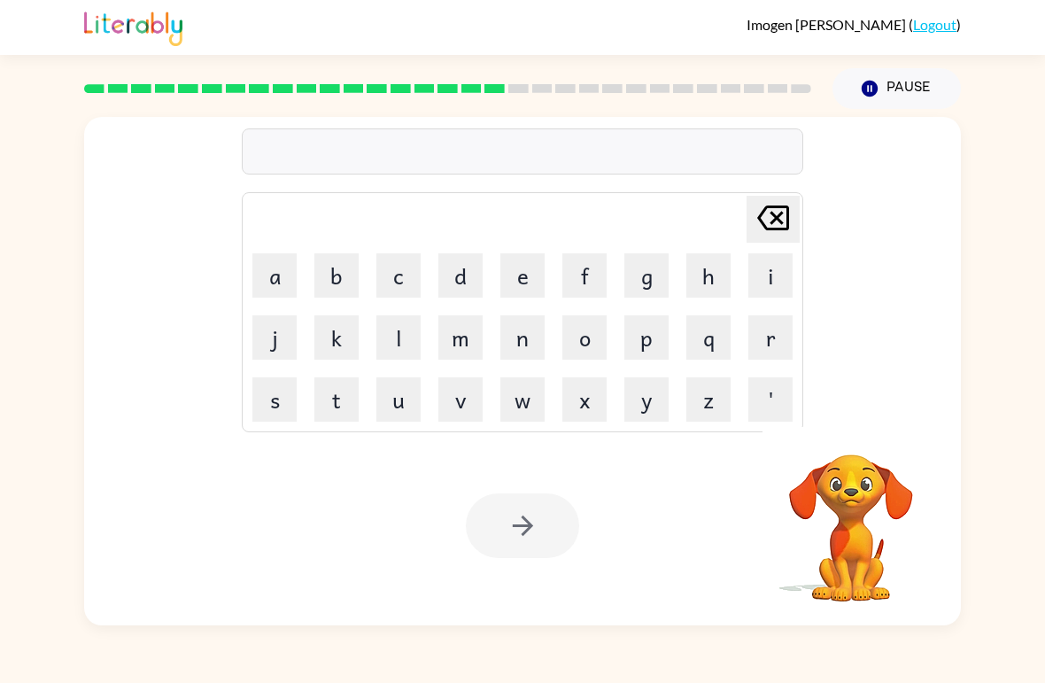
click at [648, 328] on button "p" at bounding box center [646, 337] width 44 height 44
click at [399, 332] on button "l" at bounding box center [398, 337] width 44 height 44
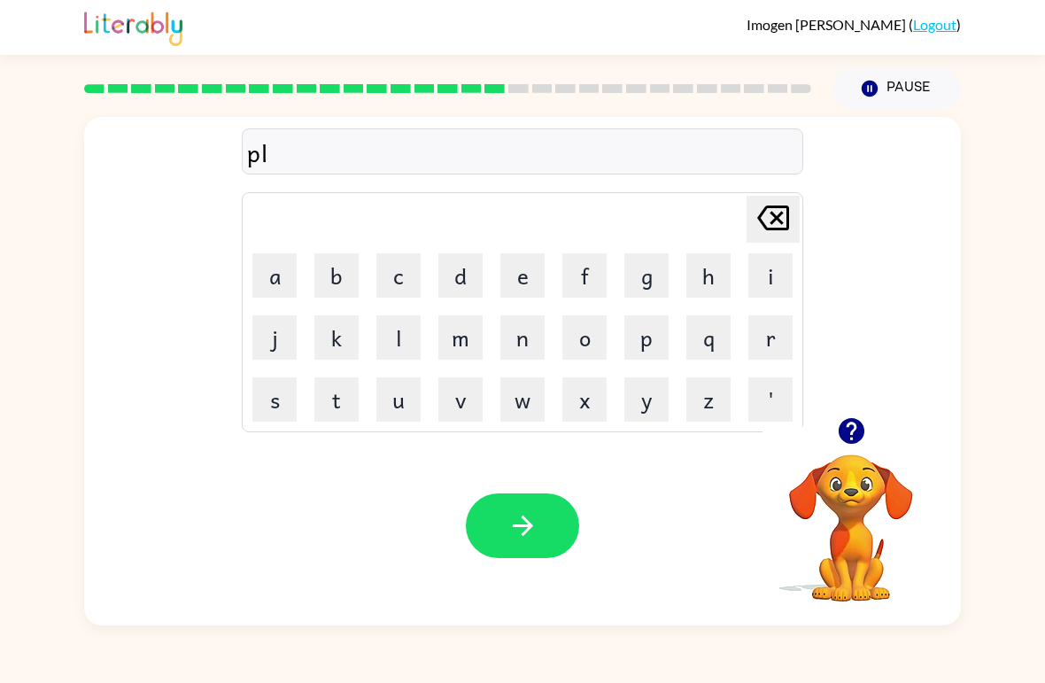
click at [280, 278] on button "a" at bounding box center [274, 275] width 44 height 44
click at [278, 399] on button "s" at bounding box center [274, 399] width 44 height 44
click at [342, 393] on button "t" at bounding box center [336, 399] width 44 height 44
click at [769, 275] on button "i" at bounding box center [770, 275] width 44 height 44
click at [395, 273] on button "c" at bounding box center [398, 275] width 44 height 44
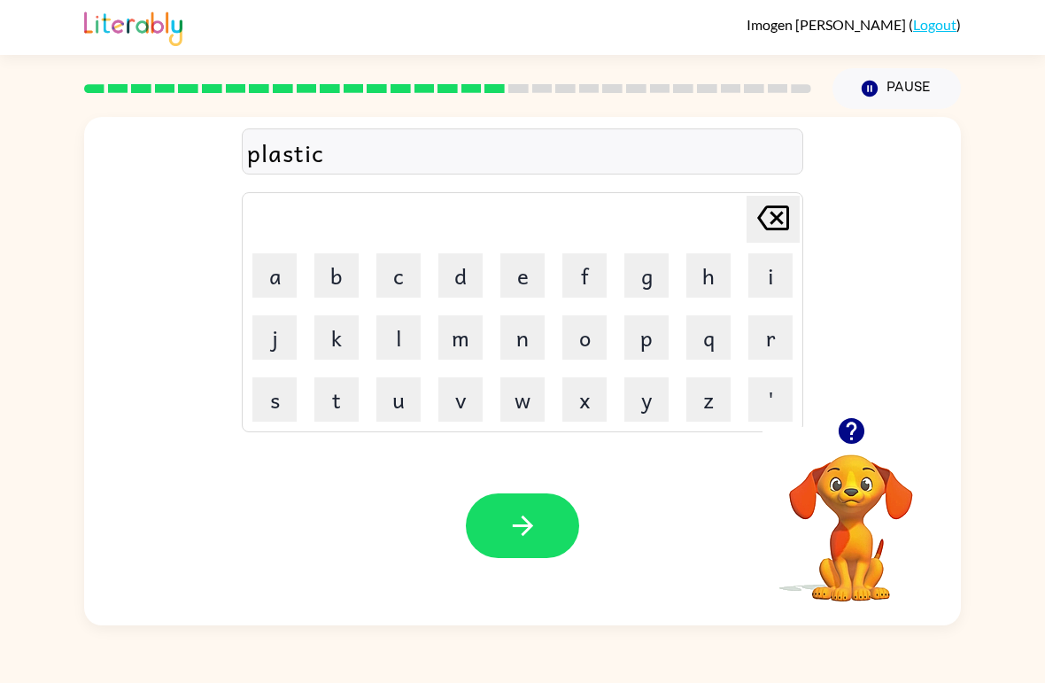
click at [512, 527] on icon "button" at bounding box center [522, 525] width 31 height 31
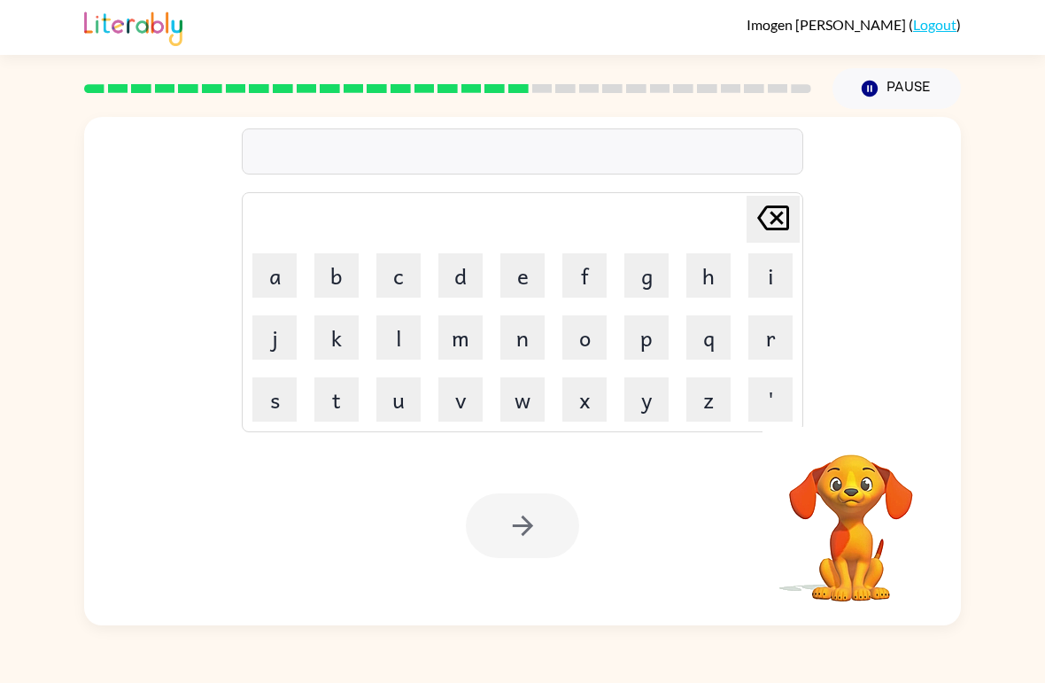
click at [465, 272] on button "d" at bounding box center [460, 275] width 44 height 44
click at [762, 277] on button "i" at bounding box center [770, 275] width 44 height 44
click at [279, 403] on button "s" at bounding box center [274, 399] width 44 height 44
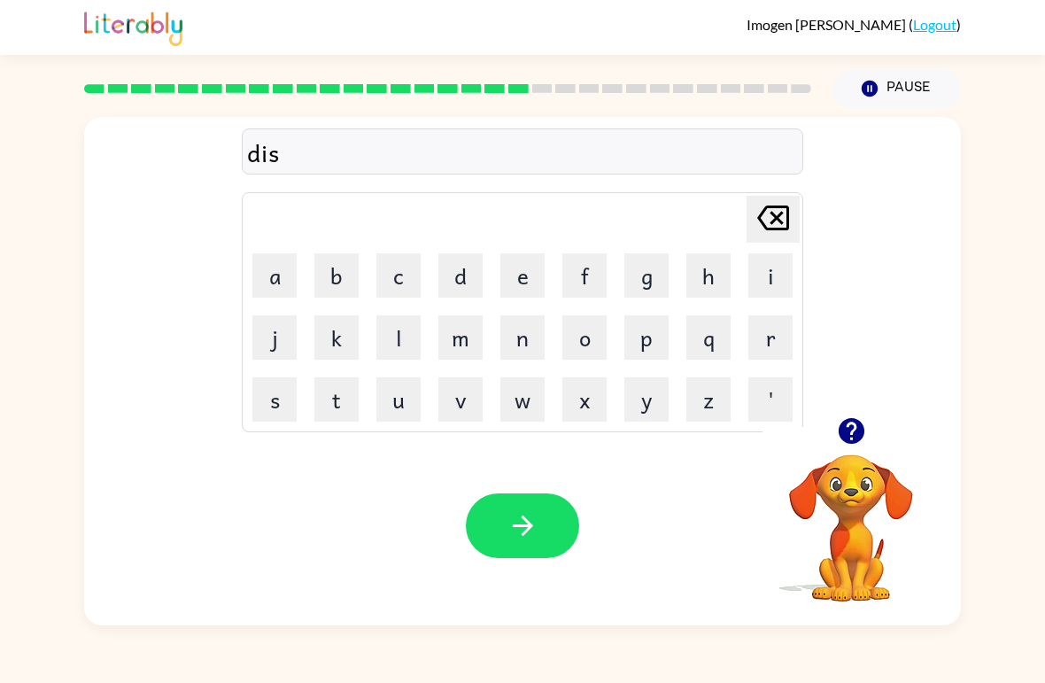
click at [648, 335] on button "p" at bounding box center [646, 337] width 44 height 44
click at [396, 331] on button "l" at bounding box center [398, 337] width 44 height 44
click at [282, 274] on button "a" at bounding box center [274, 275] width 44 height 44
click at [578, 391] on button "x" at bounding box center [584, 399] width 44 height 44
click at [776, 208] on icon at bounding box center [773, 217] width 32 height 25
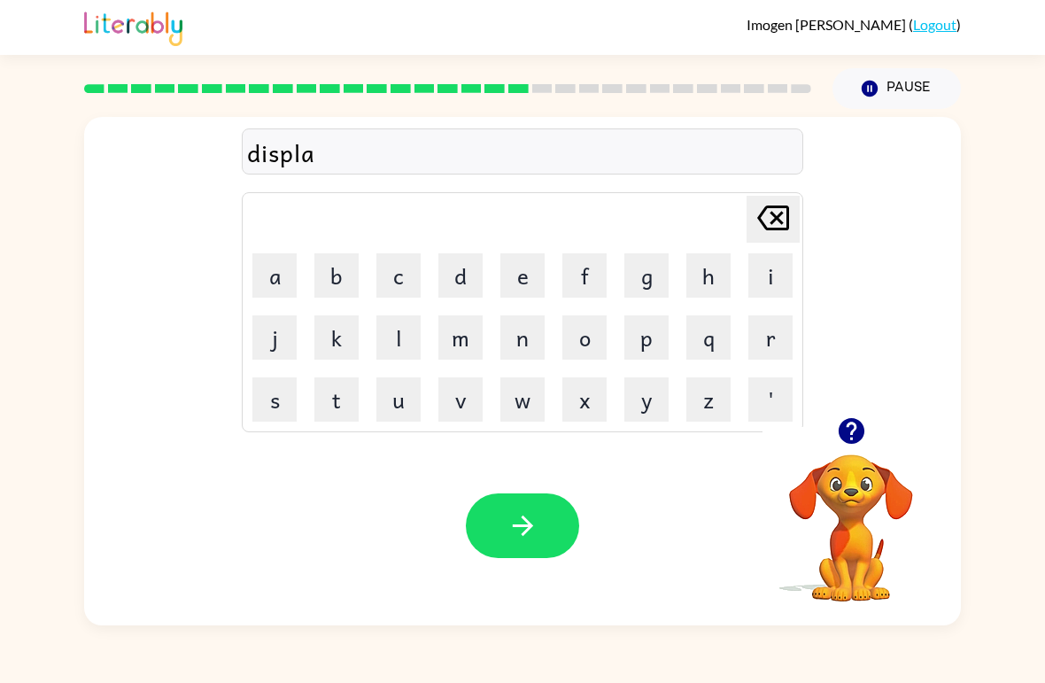
click at [634, 389] on button "y" at bounding box center [646, 399] width 44 height 44
click at [515, 519] on icon "button" at bounding box center [522, 525] width 31 height 31
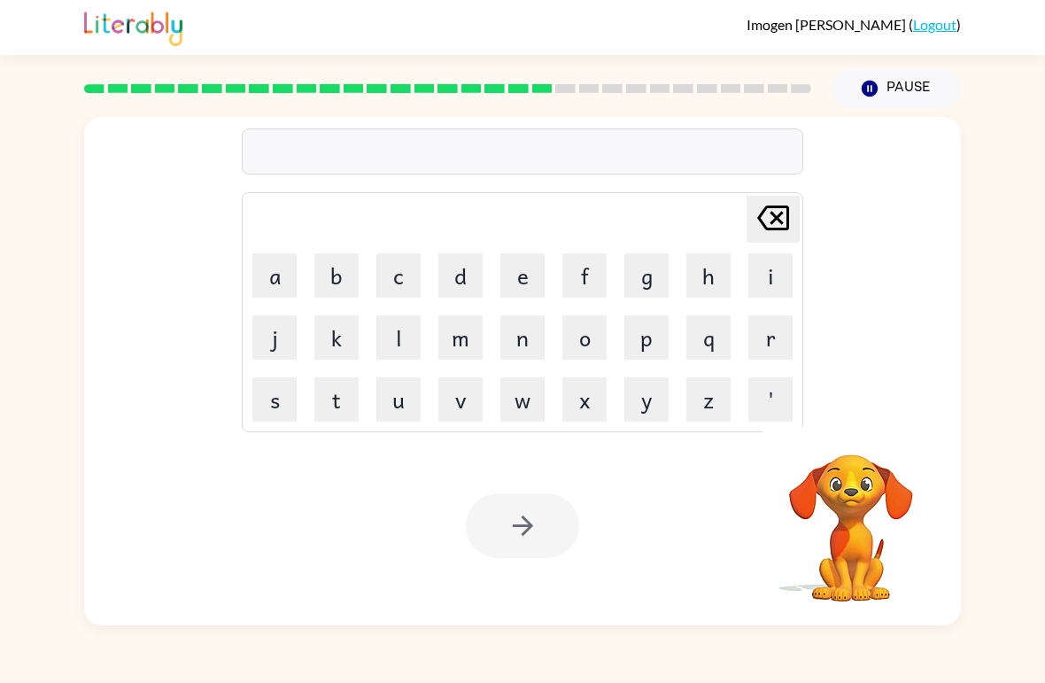
click at [467, 274] on button "d" at bounding box center [460, 275] width 44 height 44
click at [407, 402] on button "u" at bounding box center [398, 399] width 44 height 44
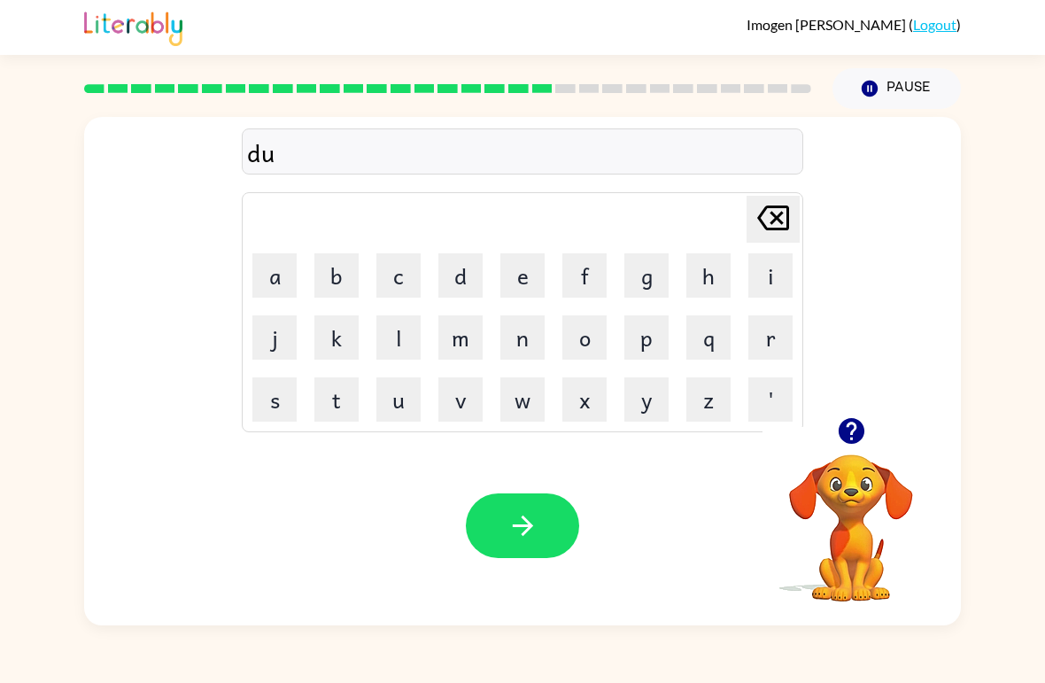
click at [290, 380] on button "s" at bounding box center [274, 399] width 44 height 44
click at [335, 386] on button "t" at bounding box center [336, 399] width 44 height 44
click at [522, 260] on button "e" at bounding box center [522, 275] width 44 height 44
click at [452, 258] on button "d" at bounding box center [460, 275] width 44 height 44
click at [554, 537] on button "button" at bounding box center [522, 525] width 113 height 65
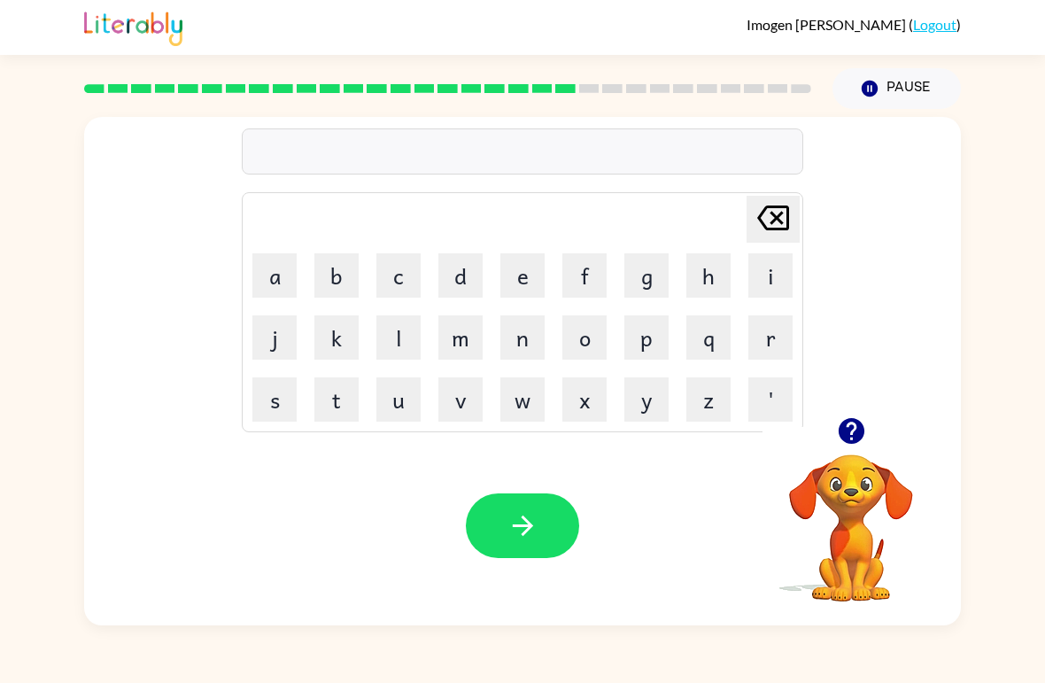
click at [389, 280] on button "c" at bounding box center [398, 275] width 44 height 44
click at [520, 268] on button "e" at bounding box center [522, 275] width 44 height 44
click at [522, 336] on button "n" at bounding box center [522, 337] width 44 height 44
click at [295, 262] on button "a" at bounding box center [274, 275] width 44 height 44
click at [639, 340] on button "p" at bounding box center [646, 337] width 44 height 44
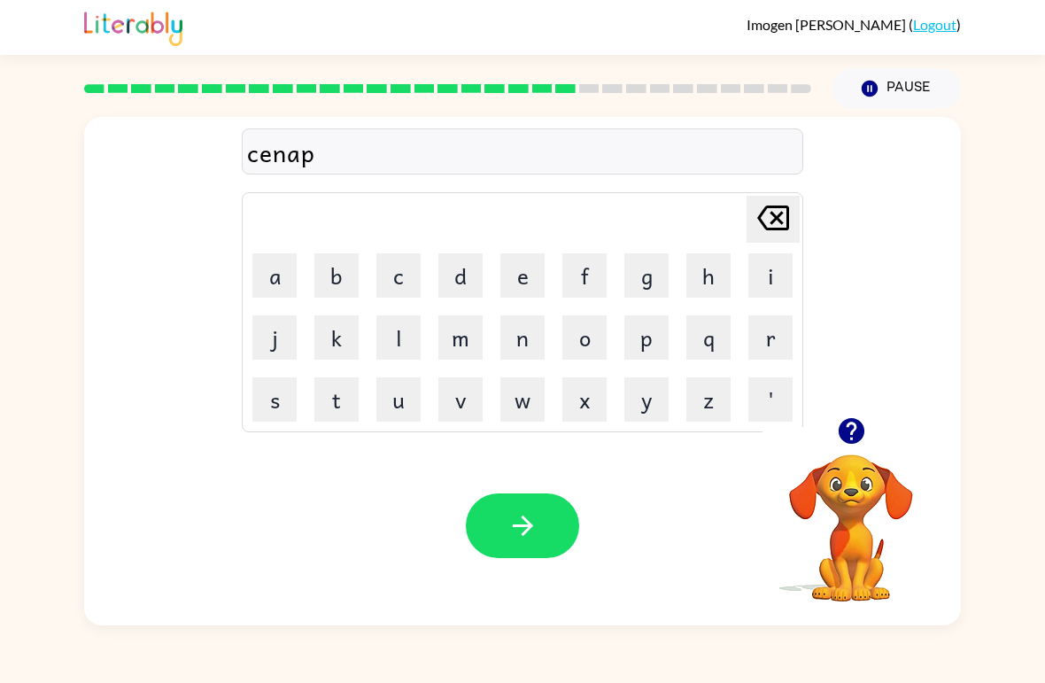
click at [522, 268] on button "e" at bounding box center [522, 275] width 44 height 44
click at [522, 277] on button "e" at bounding box center [522, 275] width 44 height 44
click at [448, 264] on button "d" at bounding box center [460, 275] width 44 height 44
click at [523, 519] on icon "button" at bounding box center [522, 525] width 20 height 20
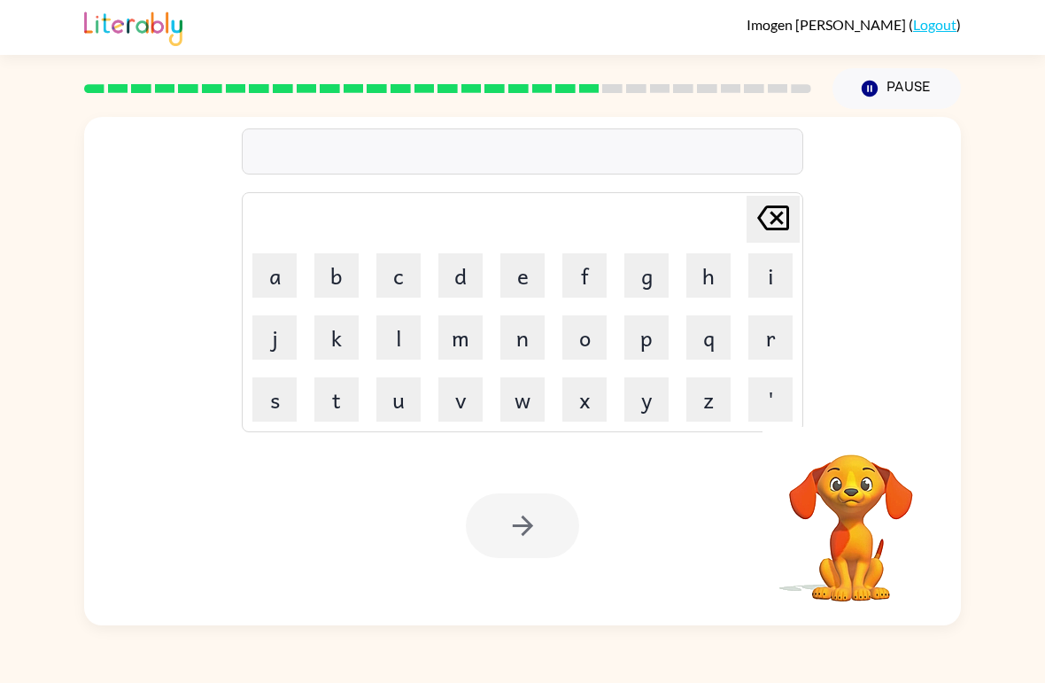
click at [778, 344] on button "r" at bounding box center [770, 337] width 44 height 44
click at [267, 269] on button "a" at bounding box center [274, 275] width 44 height 44
click at [780, 269] on button "i" at bounding box center [770, 275] width 44 height 44
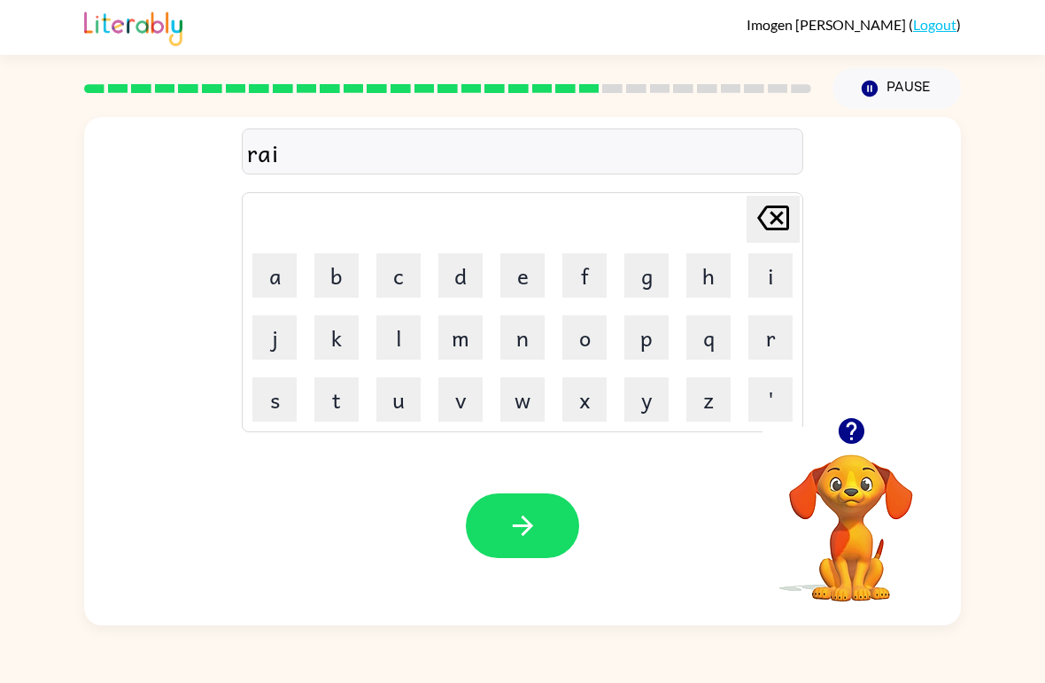
click at [529, 332] on button "n" at bounding box center [522, 337] width 44 height 44
click at [402, 256] on button "c" at bounding box center [398, 275] width 44 height 44
click at [596, 315] on button "o" at bounding box center [584, 337] width 44 height 44
click at [266, 267] on button "a" at bounding box center [274, 275] width 44 height 44
click at [340, 399] on button "t" at bounding box center [336, 399] width 44 height 44
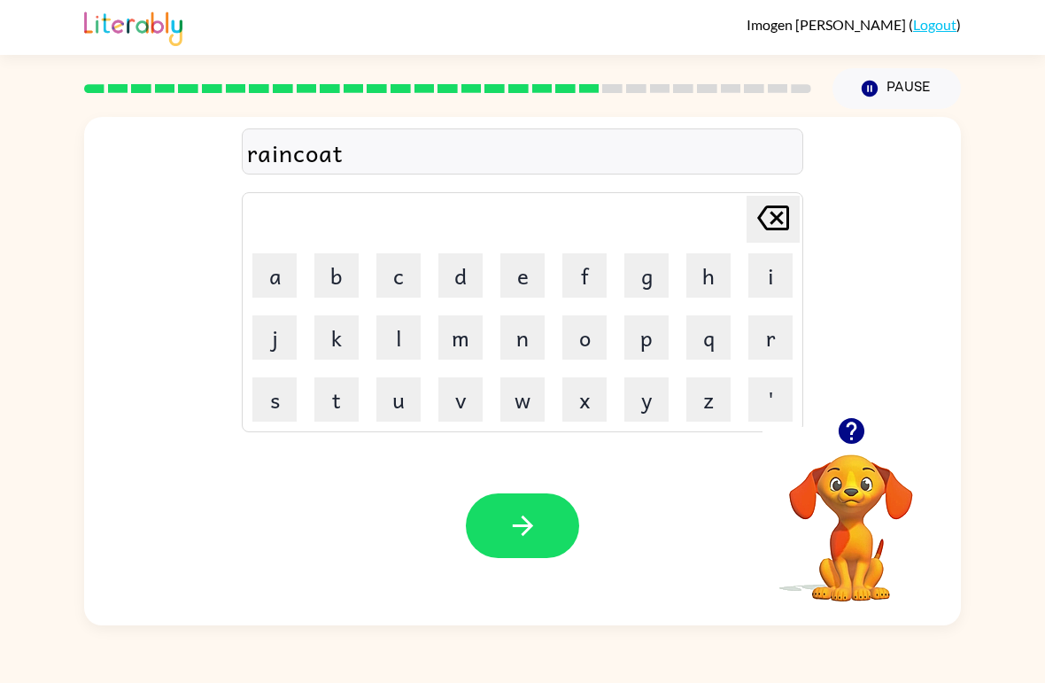
click at [534, 516] on icon "button" at bounding box center [522, 525] width 31 height 31
click at [467, 335] on button "m" at bounding box center [460, 337] width 44 height 44
click at [269, 269] on button "a" at bounding box center [274, 275] width 44 height 44
click at [750, 331] on button "r" at bounding box center [770, 337] width 44 height 44
click at [403, 266] on button "c" at bounding box center [398, 275] width 44 height 44
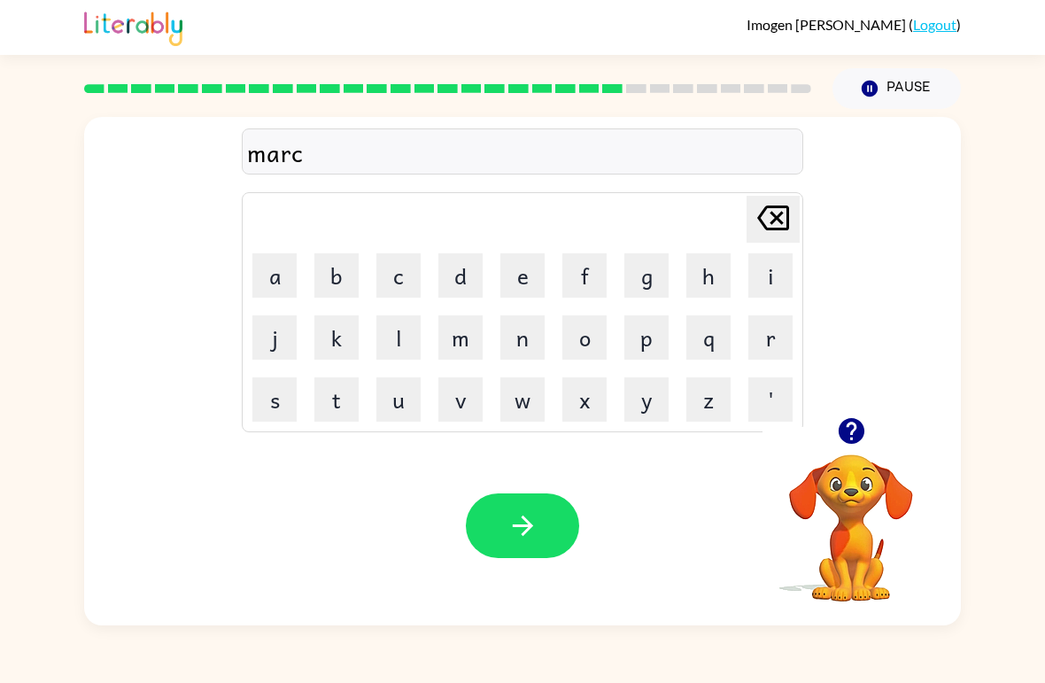
click at [521, 277] on button "e" at bounding box center [522, 275] width 44 height 44
click at [768, 327] on button "r" at bounding box center [770, 337] width 44 height 44
click at [526, 507] on button "button" at bounding box center [522, 525] width 113 height 65
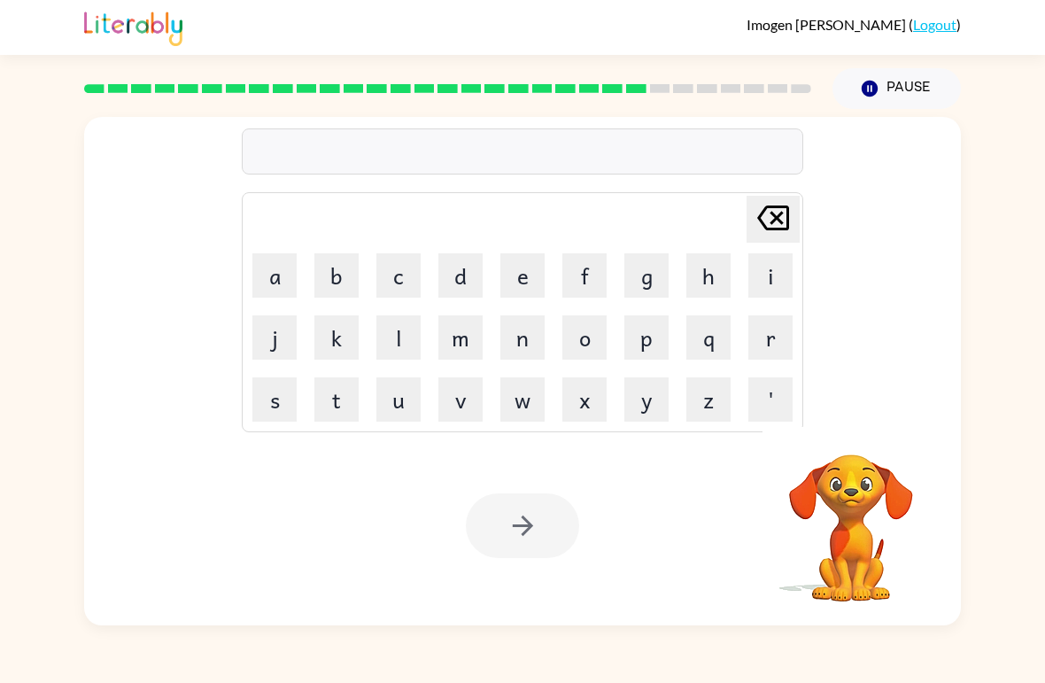
click at [276, 269] on button "a" at bounding box center [274, 275] width 44 height 44
click at [468, 264] on button "d" at bounding box center [460, 275] width 44 height 44
click at [454, 395] on button "v" at bounding box center [460, 399] width 44 height 44
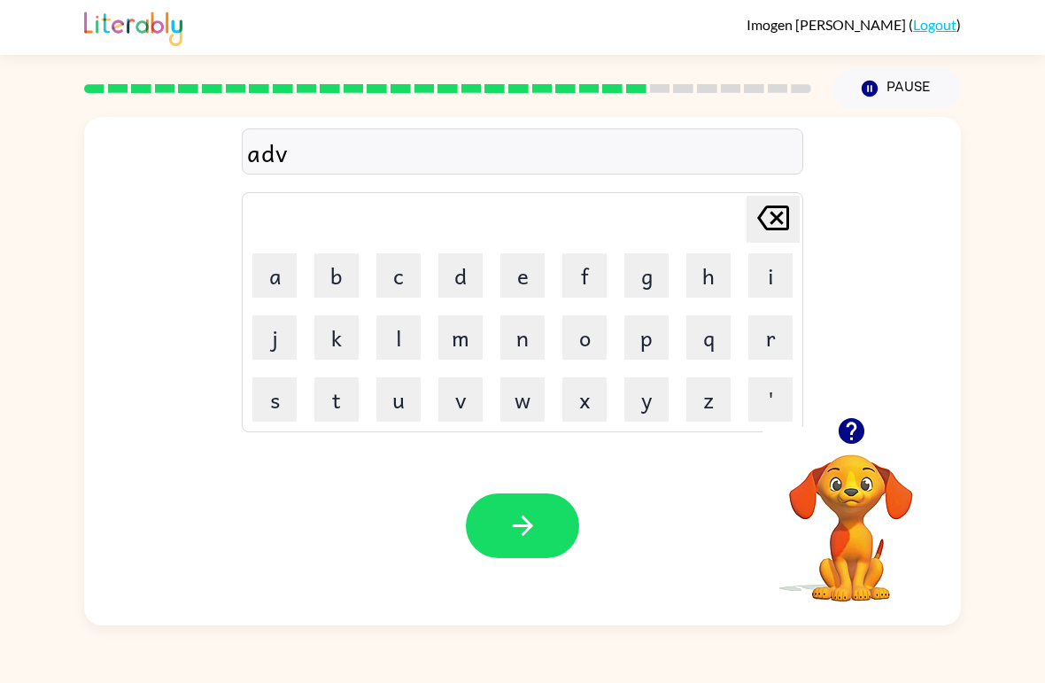
click at [269, 267] on button "a" at bounding box center [274, 275] width 44 height 44
click at [528, 325] on button "n" at bounding box center [522, 337] width 44 height 44
click at [398, 276] on button "c" at bounding box center [398, 275] width 44 height 44
click at [763, 269] on button "i" at bounding box center [770, 275] width 44 height 44
click at [527, 339] on button "n" at bounding box center [522, 337] width 44 height 44
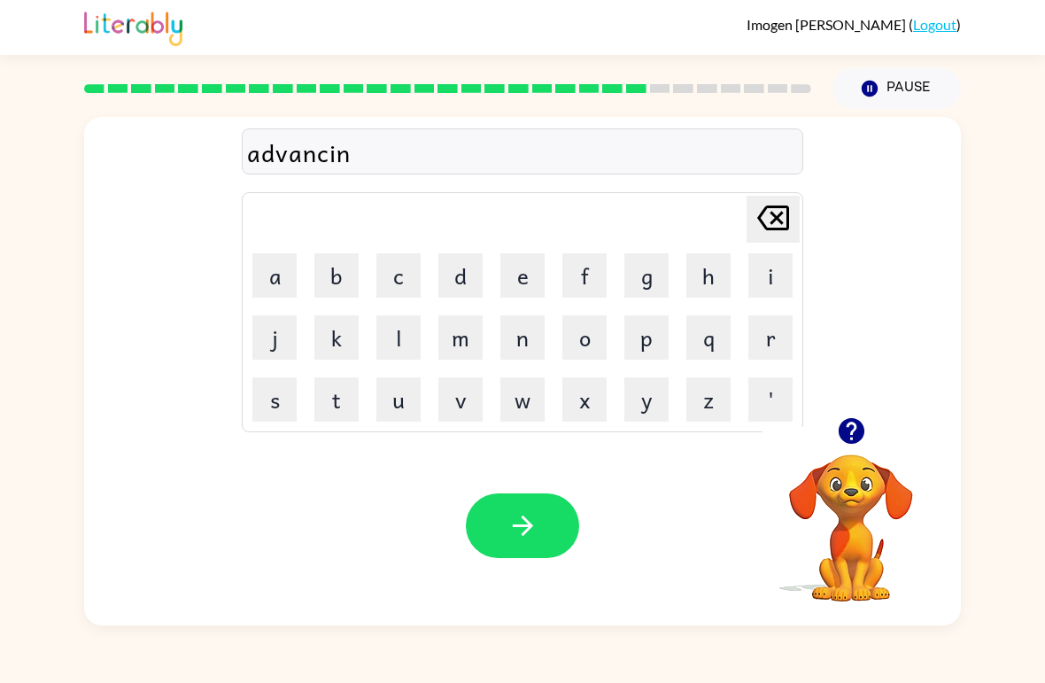
click at [638, 269] on button "g" at bounding box center [646, 275] width 44 height 44
click at [496, 511] on button "button" at bounding box center [522, 525] width 113 height 65
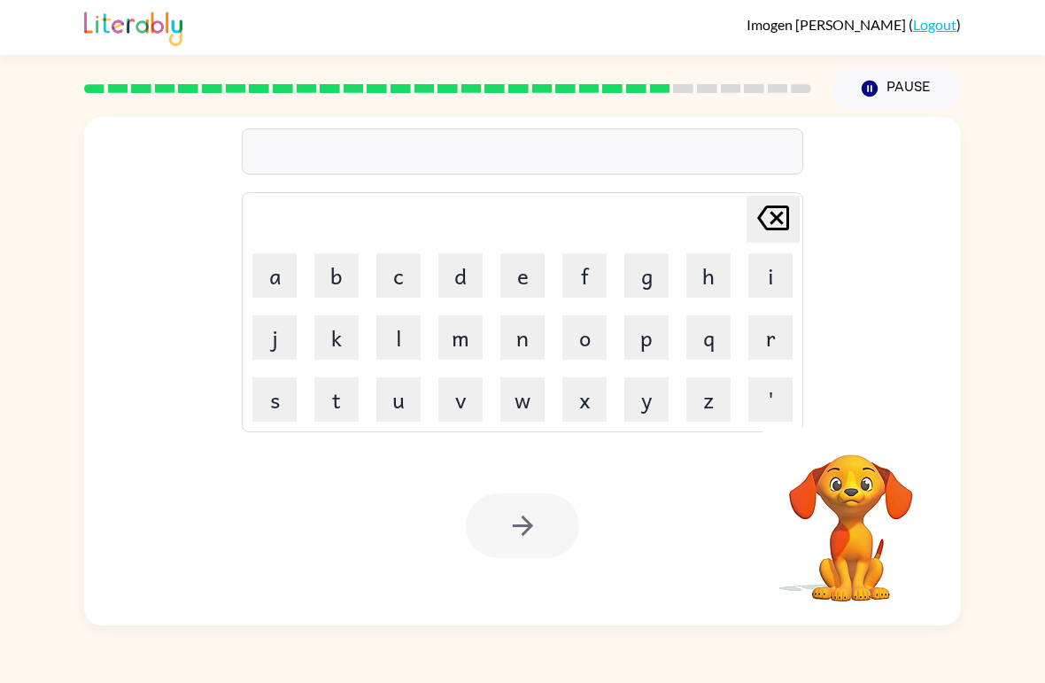
click at [644, 262] on button "g" at bounding box center [646, 275] width 44 height 44
click at [577, 337] on button "o" at bounding box center [584, 337] width 44 height 44
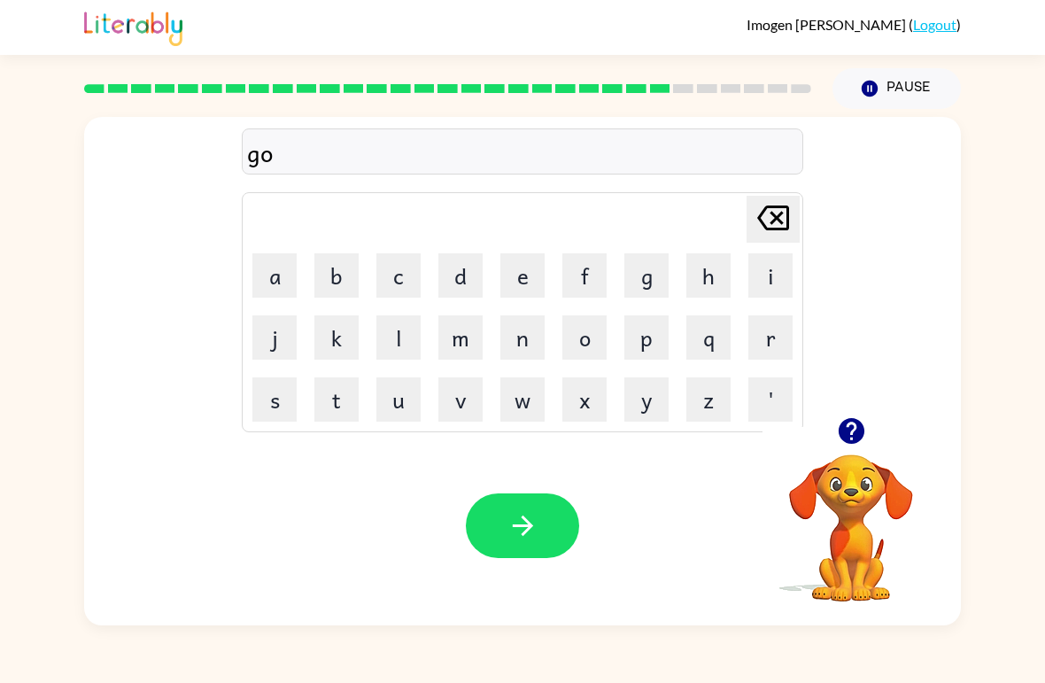
click at [326, 261] on button "b" at bounding box center [336, 275] width 44 height 44
click at [398, 311] on td "l" at bounding box center [398, 337] width 60 height 60
click at [397, 334] on button "l" at bounding box center [398, 337] width 44 height 44
click at [514, 273] on button "e" at bounding box center [522, 275] width 44 height 44
click at [522, 329] on button "n" at bounding box center [522, 337] width 44 height 44
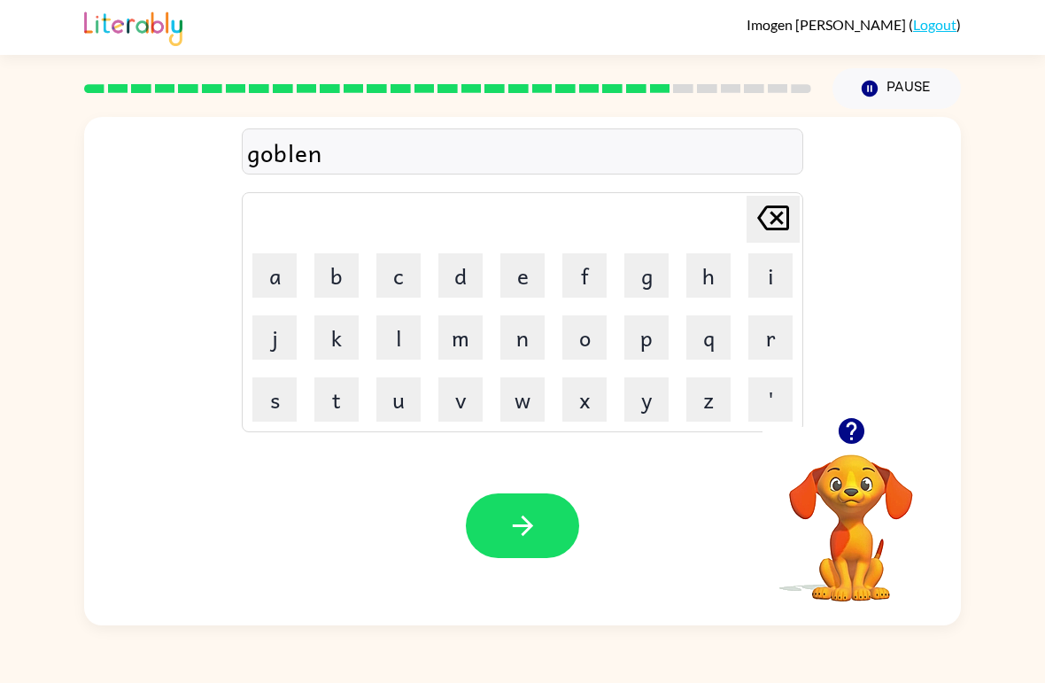
click at [523, 529] on icon "button" at bounding box center [522, 525] width 31 height 31
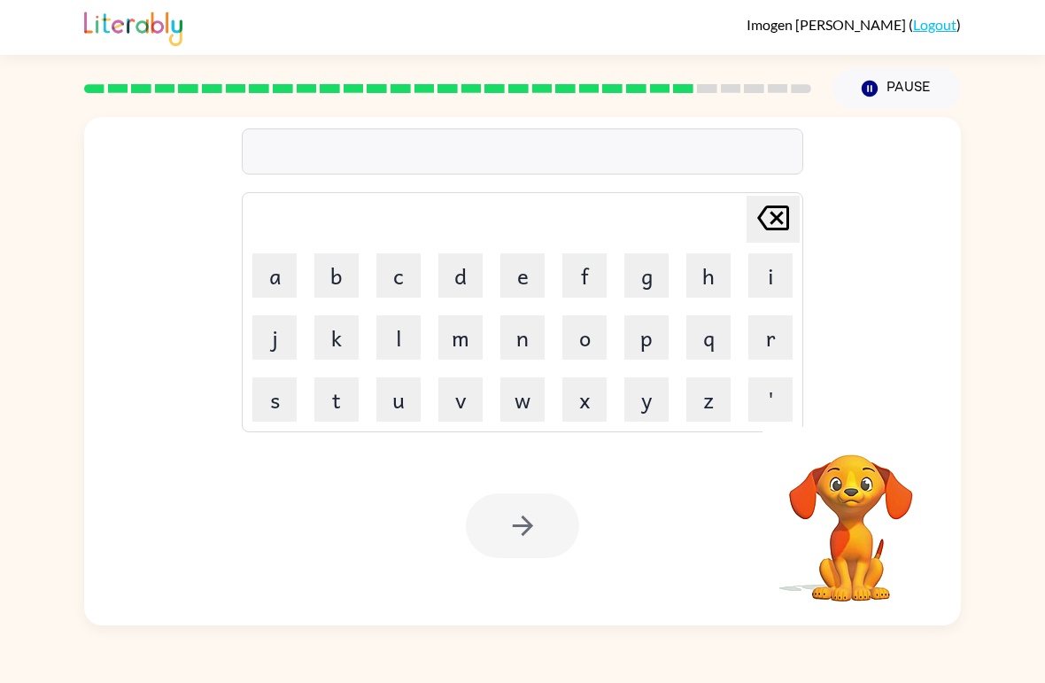
click at [657, 265] on button "g" at bounding box center [646, 275] width 44 height 44
click at [587, 327] on button "o" at bounding box center [584, 337] width 44 height 44
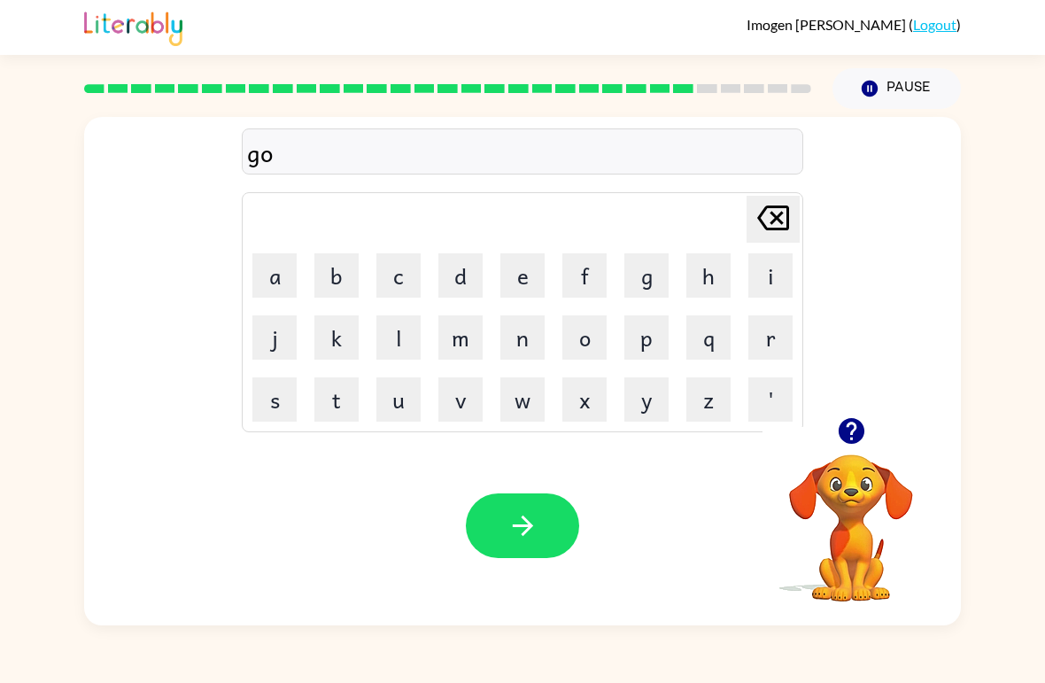
click at [462, 380] on button "v" at bounding box center [460, 399] width 44 height 44
click at [514, 276] on button "e" at bounding box center [522, 275] width 44 height 44
click at [765, 346] on button "r" at bounding box center [770, 337] width 44 height 44
click at [460, 339] on button "m" at bounding box center [460, 337] width 44 height 44
click at [769, 265] on button "i" at bounding box center [770, 275] width 44 height 44
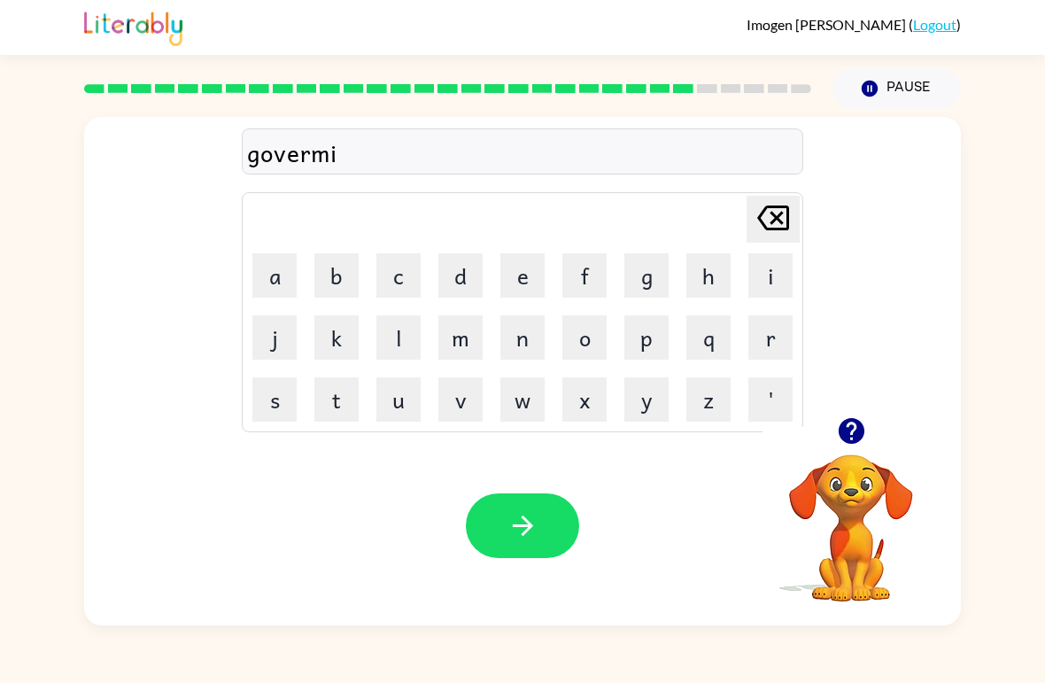
click at [537, 318] on button "n" at bounding box center [522, 337] width 44 height 44
click at [336, 396] on button "t" at bounding box center [336, 399] width 44 height 44
click at [551, 532] on button "button" at bounding box center [522, 525] width 113 height 65
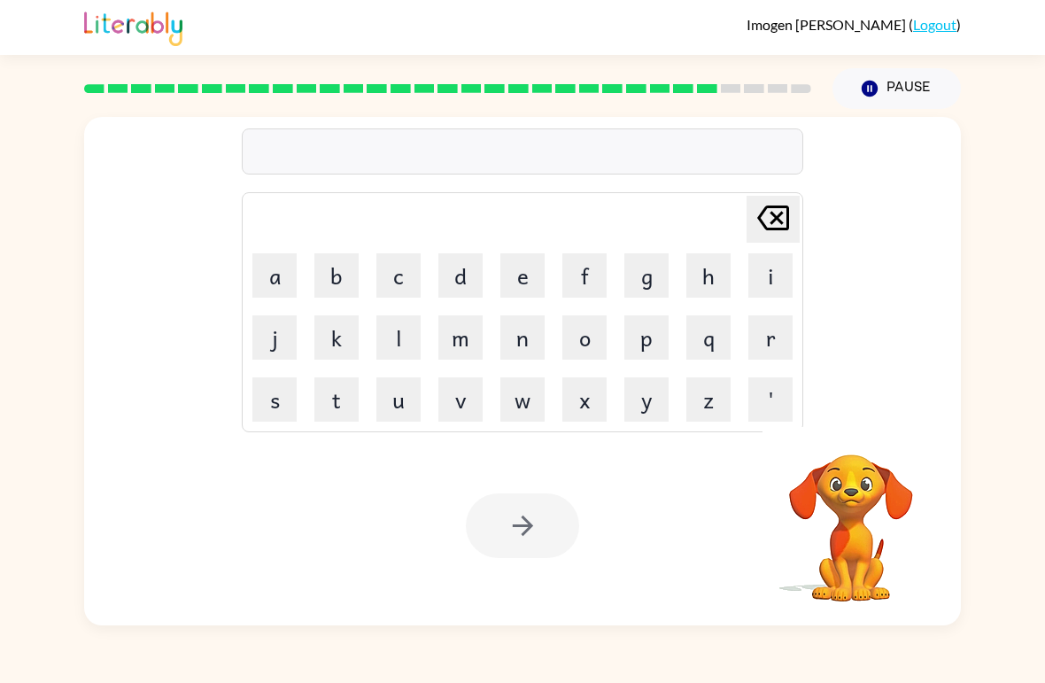
click at [287, 392] on button "s" at bounding box center [274, 399] width 44 height 44
click at [358, 393] on button "t" at bounding box center [336, 399] width 44 height 44
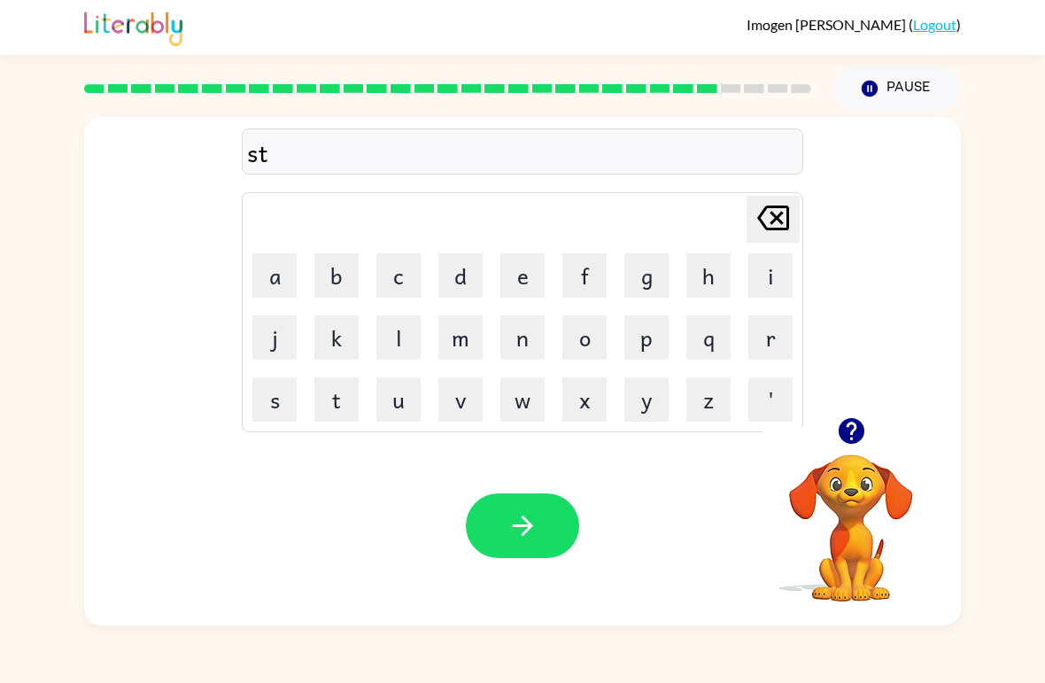
click at [777, 342] on button "r" at bounding box center [770, 337] width 44 height 44
click at [282, 265] on button "a" at bounding box center [274, 275] width 44 height 44
click at [772, 284] on button "i" at bounding box center [770, 275] width 44 height 44
click at [522, 332] on button "n" at bounding box center [522, 337] width 44 height 44
click at [527, 511] on icon "button" at bounding box center [522, 525] width 31 height 31
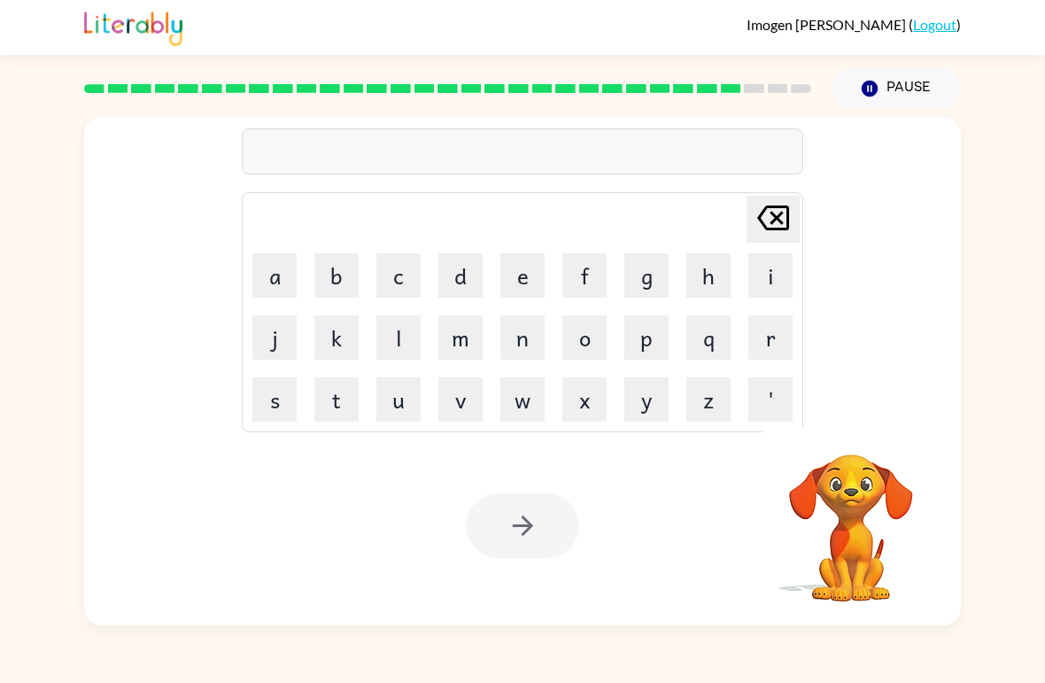
click at [276, 392] on button "s" at bounding box center [274, 399] width 44 height 44
click at [269, 269] on button "a" at bounding box center [274, 275] width 44 height 44
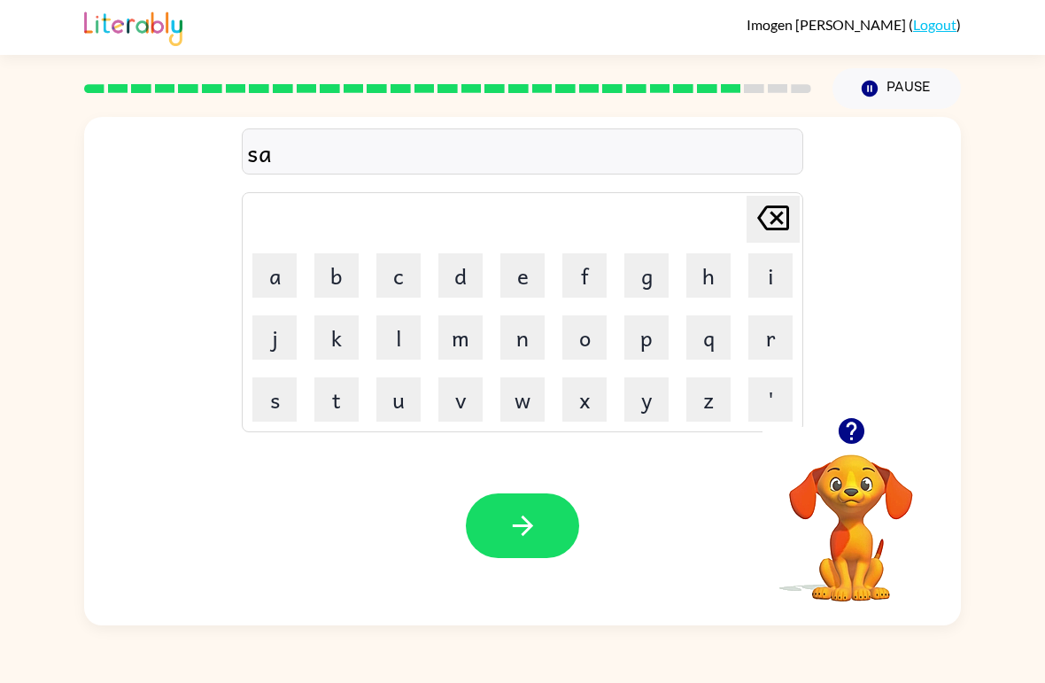
click at [637, 338] on button "p" at bounding box center [646, 337] width 44 height 44
click at [740, 210] on td "Delete Delete last character input" at bounding box center [522, 219] width 556 height 49
click at [756, 228] on icon "Delete Delete last character input" at bounding box center [773, 218] width 43 height 43
click at [755, 227] on icon "Delete Delete last character input" at bounding box center [773, 218] width 43 height 43
click at [703, 275] on button "h" at bounding box center [708, 275] width 44 height 44
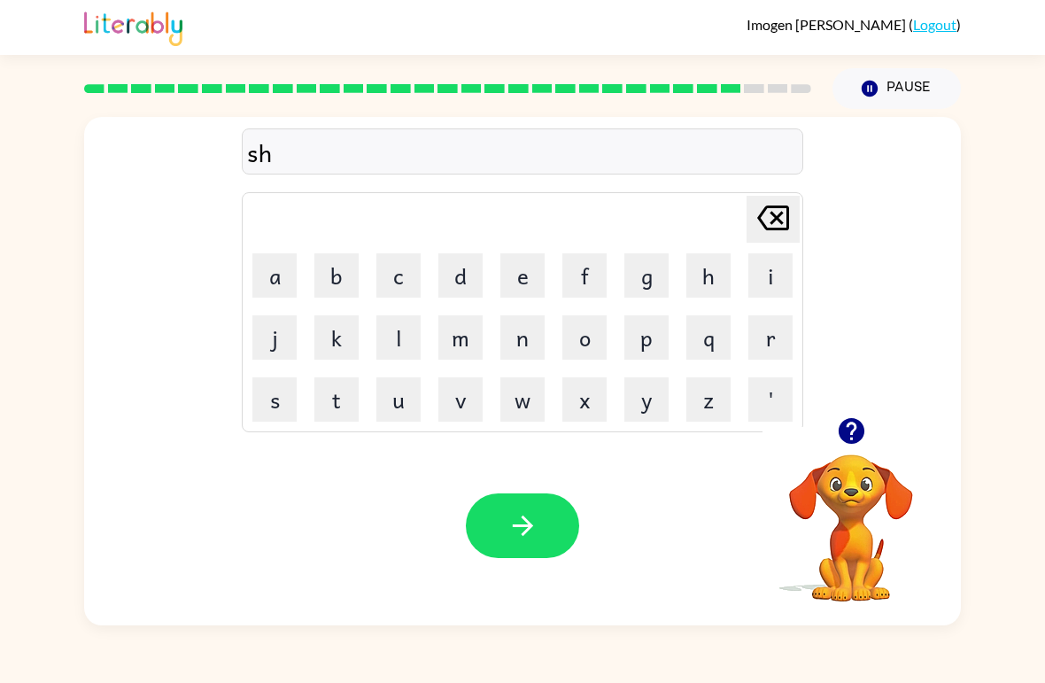
click at [270, 261] on button "a" at bounding box center [274, 275] width 44 height 44
click at [647, 329] on button "p" at bounding box center [646, 337] width 44 height 44
click at [534, 259] on button "e" at bounding box center [522, 275] width 44 height 44
click at [521, 522] on icon "button" at bounding box center [522, 525] width 31 height 31
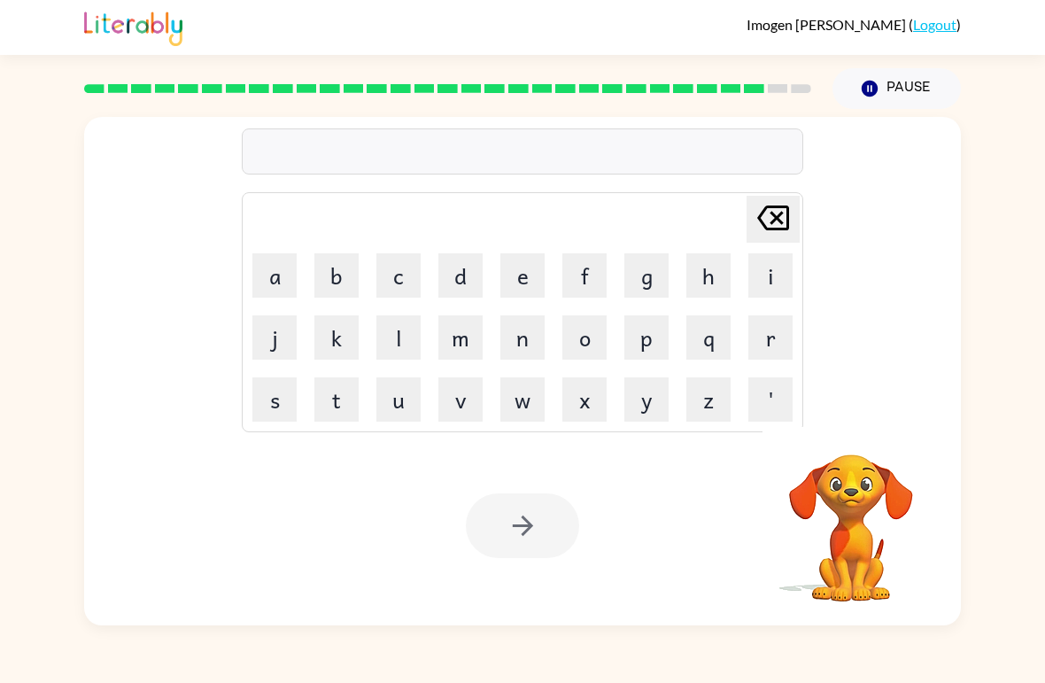
click at [506, 287] on button "e" at bounding box center [522, 275] width 44 height 44
click at [584, 398] on button "x" at bounding box center [584, 399] width 44 height 44
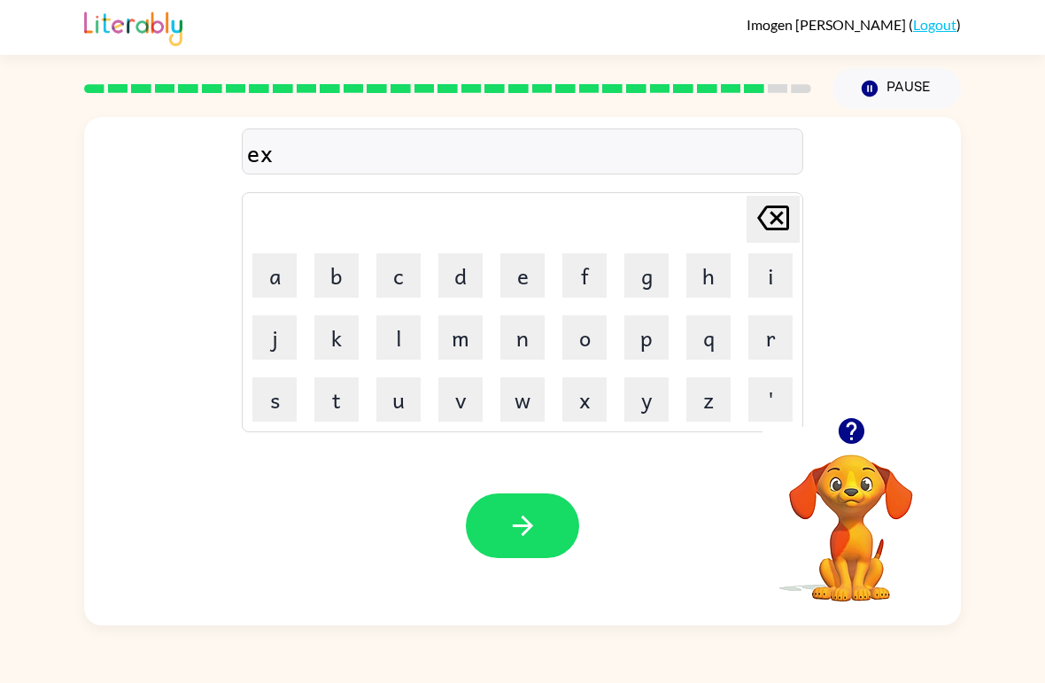
click at [280, 272] on button "a" at bounding box center [274, 275] width 44 height 44
click at [405, 323] on button "l" at bounding box center [398, 337] width 44 height 44
click at [768, 276] on button "i" at bounding box center [770, 275] width 44 height 44
click at [529, 329] on button "n" at bounding box center [522, 337] width 44 height 44
click at [341, 379] on button "t" at bounding box center [336, 399] width 44 height 44
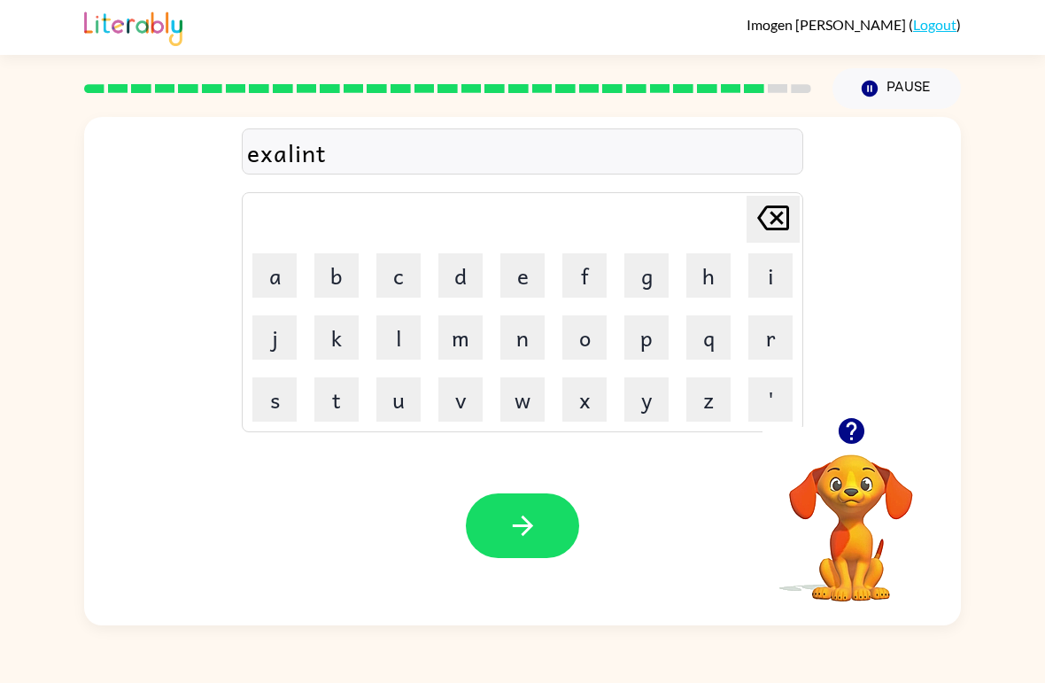
click at [554, 537] on button "button" at bounding box center [522, 525] width 113 height 65
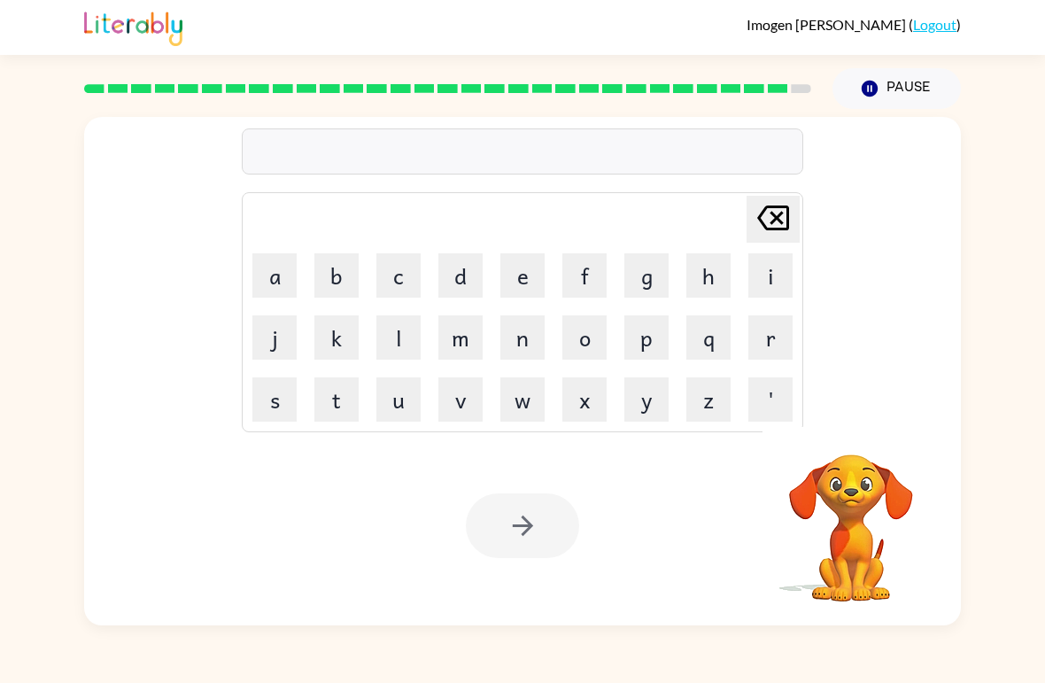
click at [641, 267] on button "g" at bounding box center [646, 275] width 44 height 44
click at [278, 274] on button "a" at bounding box center [274, 275] width 44 height 44
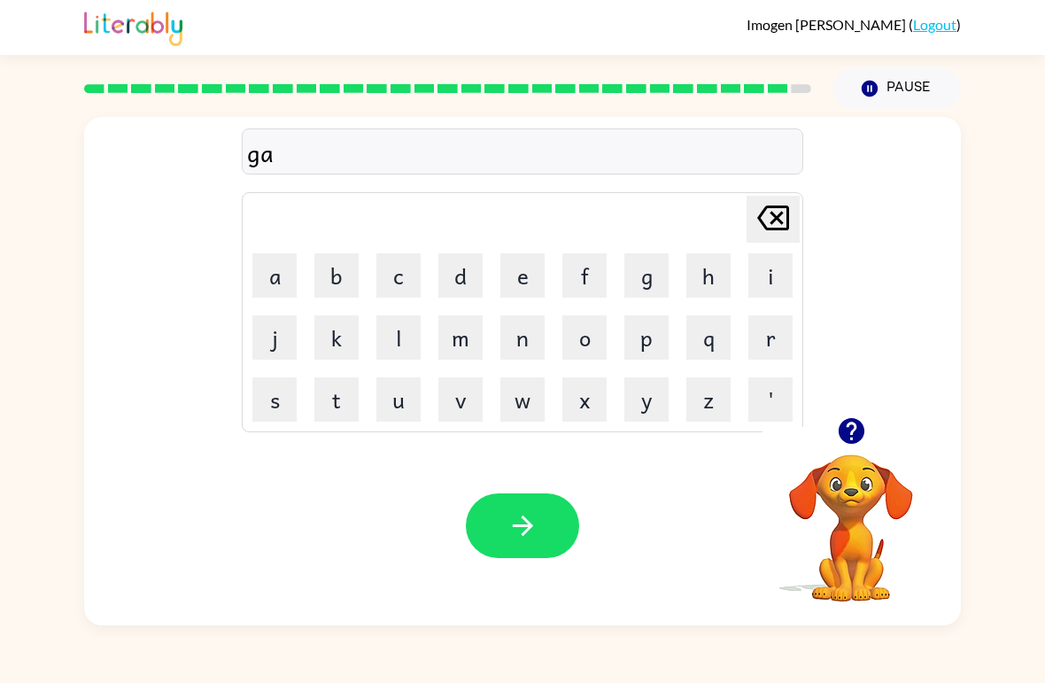
click at [527, 392] on button "w" at bounding box center [522, 399] width 44 height 44
click at [344, 278] on button "b" at bounding box center [336, 275] width 44 height 44
click at [752, 332] on button "r" at bounding box center [770, 337] width 44 height 44
click at [285, 259] on button "a" at bounding box center [274, 275] width 44 height 44
click at [341, 333] on button "k" at bounding box center [336, 337] width 44 height 44
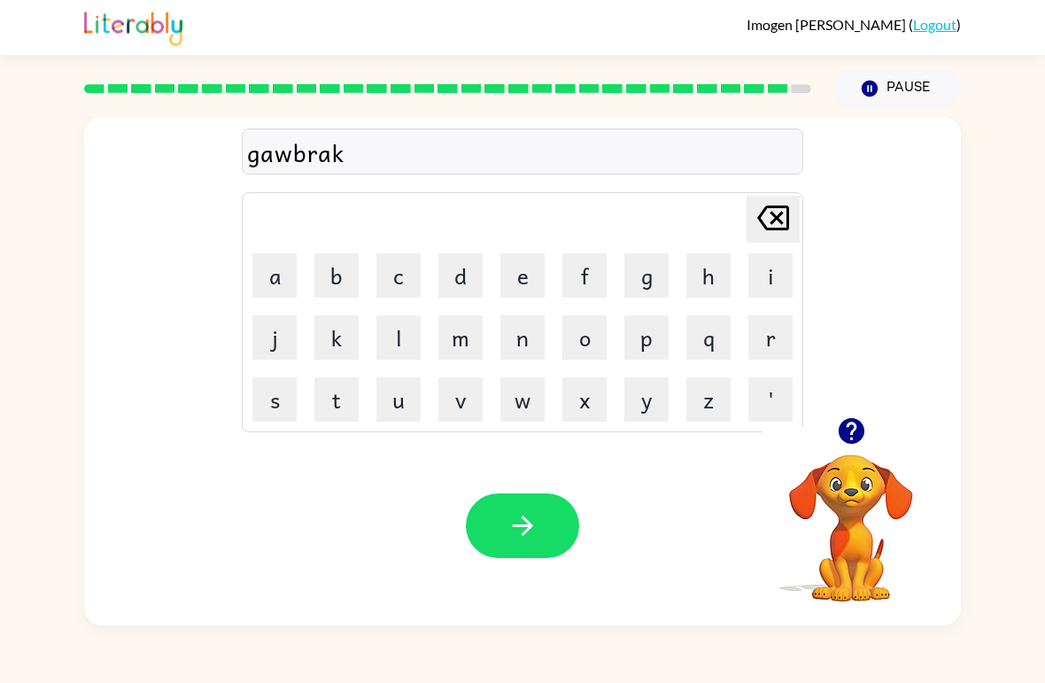
click at [520, 268] on button "e" at bounding box center [522, 275] width 44 height 44
click at [774, 331] on button "r" at bounding box center [770, 337] width 44 height 44
click at [524, 508] on button "button" at bounding box center [522, 525] width 113 height 65
